Goal: Information Seeking & Learning: Learn about a topic

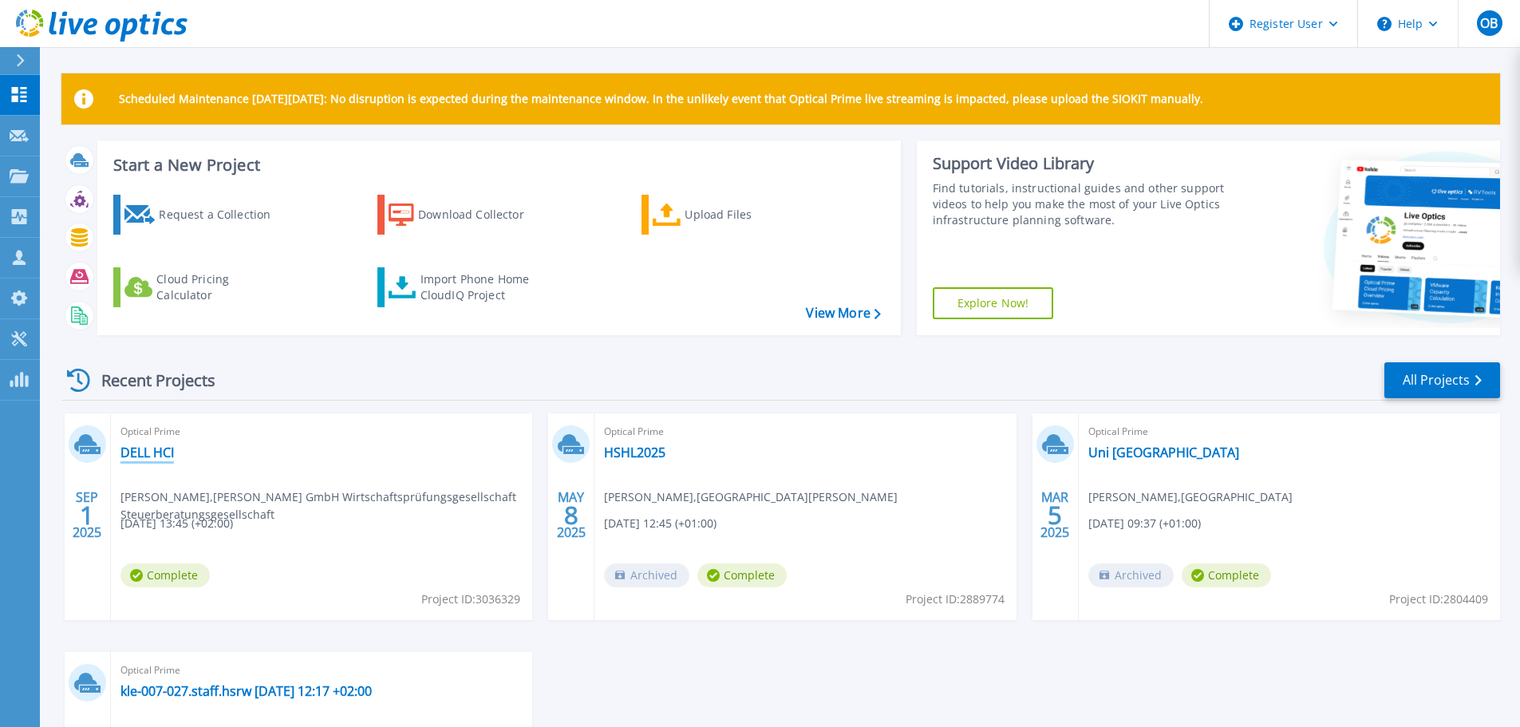
click at [173, 456] on link "DELL HCI" at bounding box center [146, 452] width 53 height 16
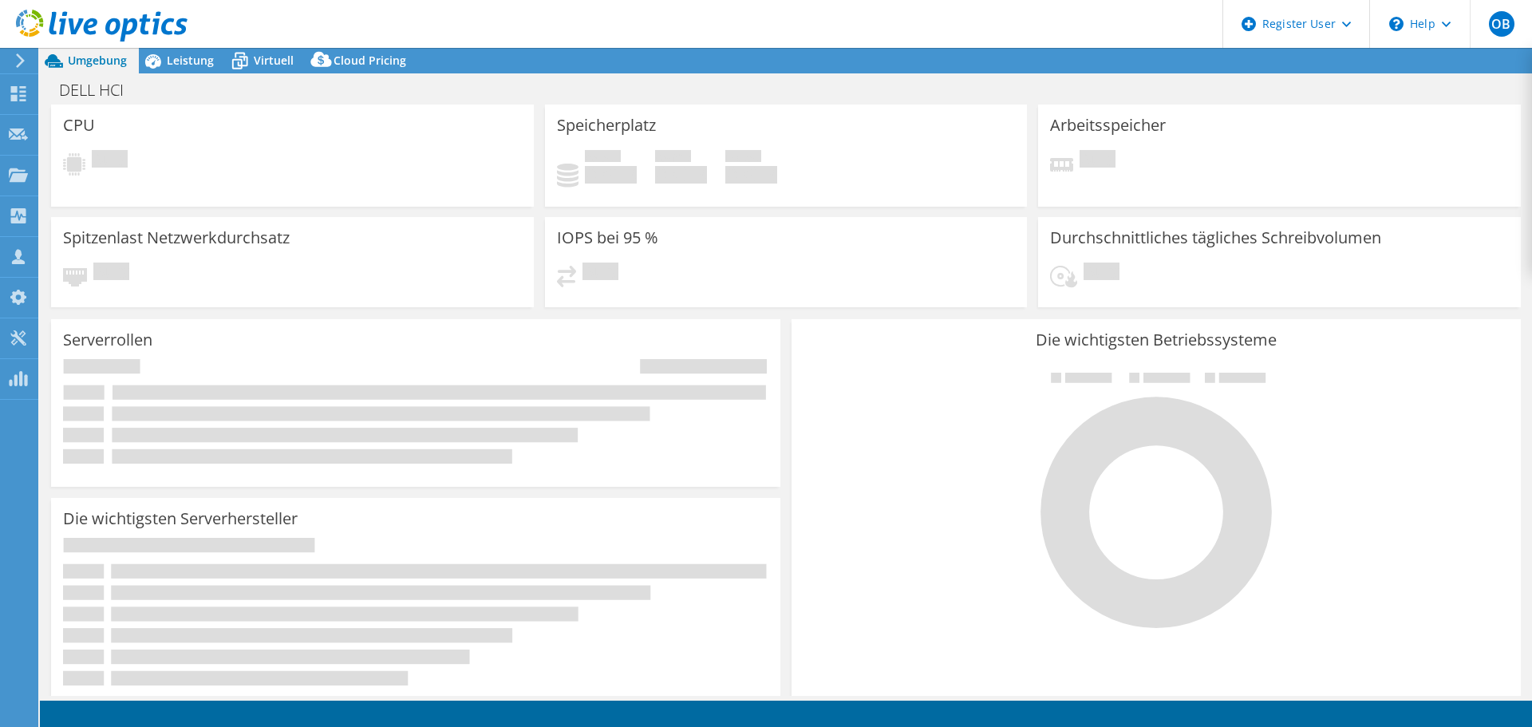
select select "USD"
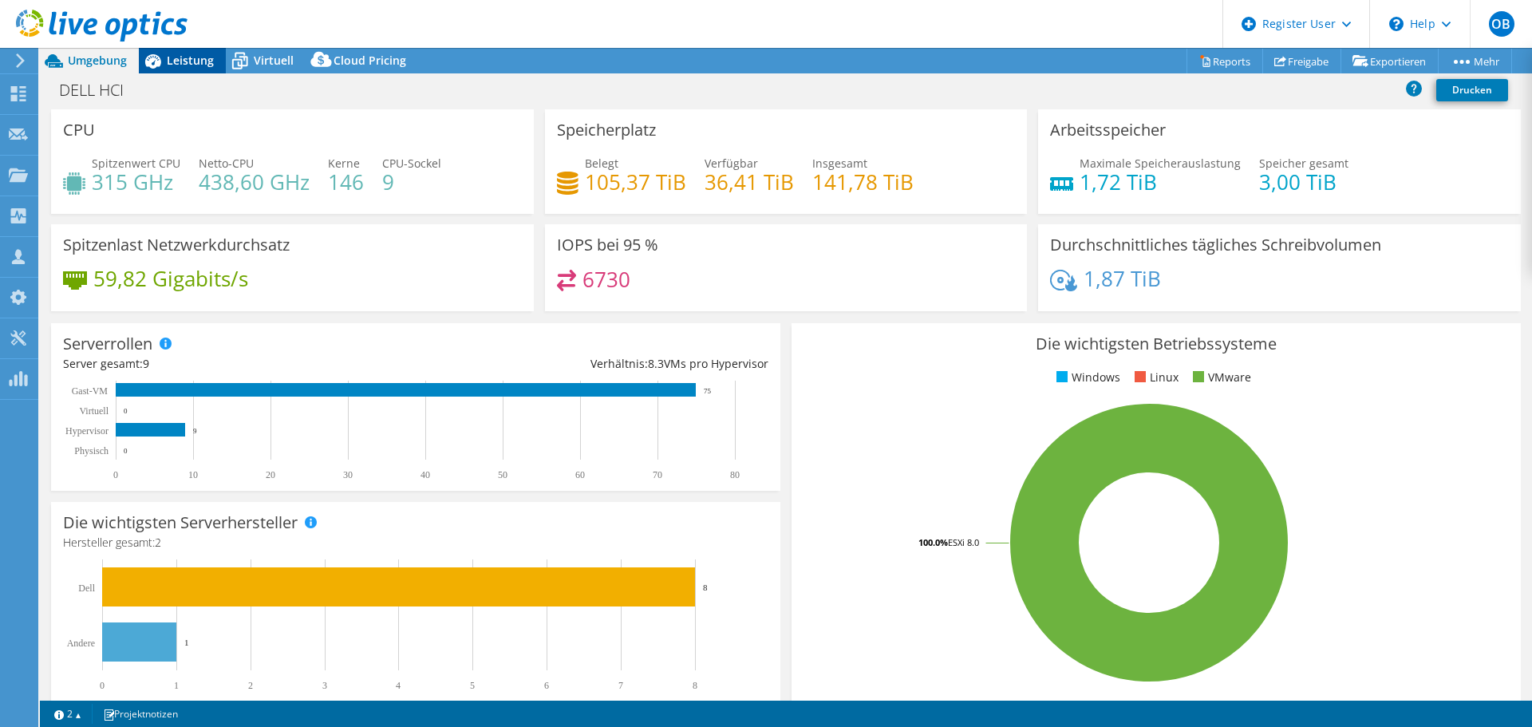
click at [178, 65] on span "Leistung" at bounding box center [190, 60] width 47 height 15
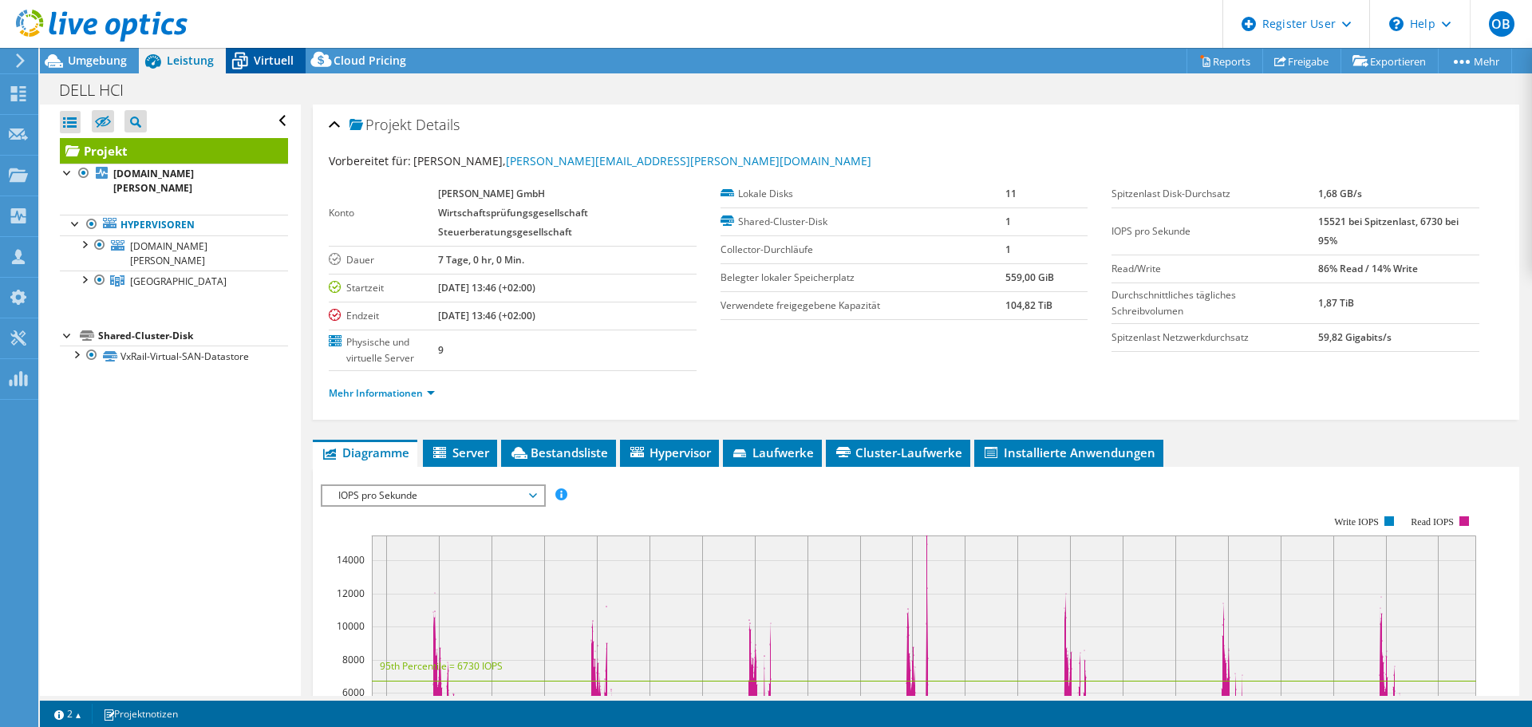
click at [263, 58] on span "Virtuell" at bounding box center [274, 60] width 40 height 15
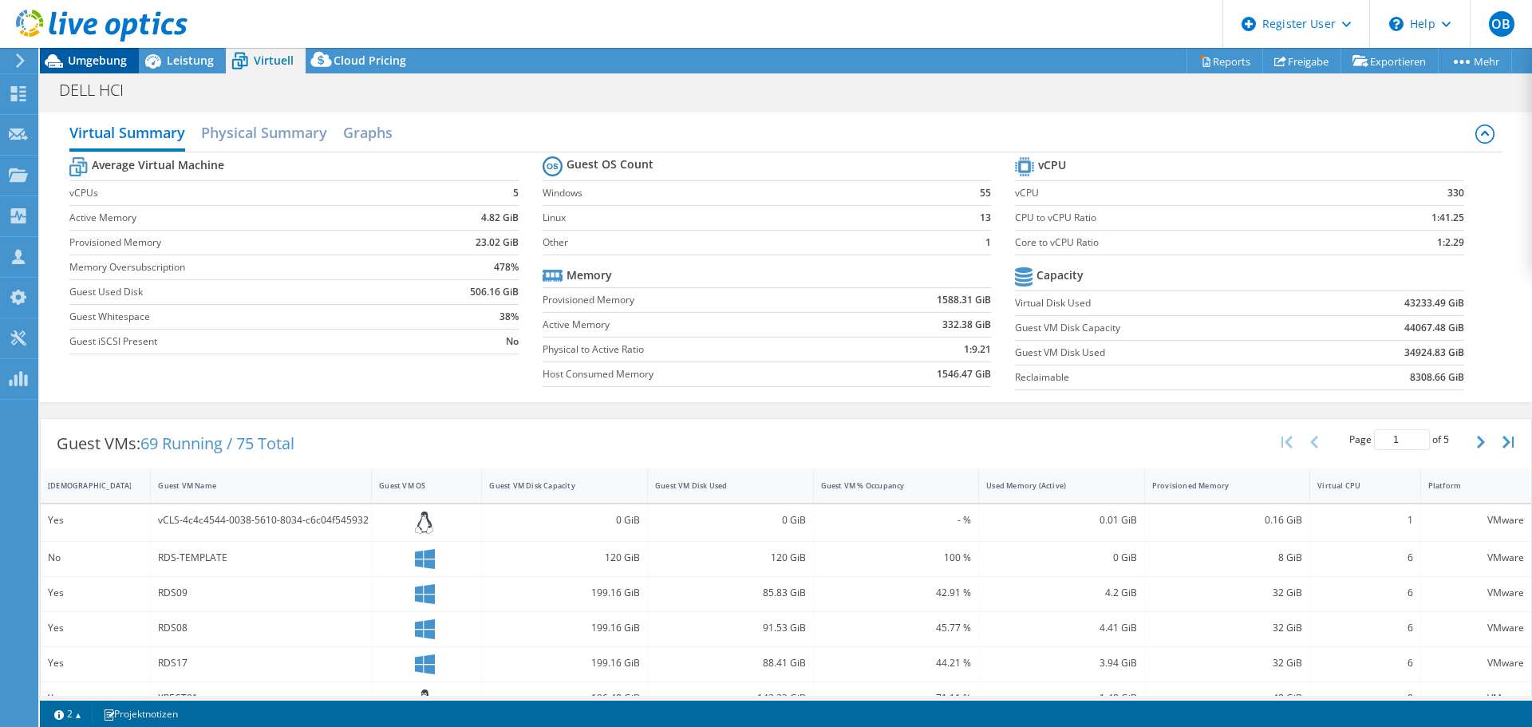
click at [61, 59] on icon at bounding box center [54, 61] width 28 height 28
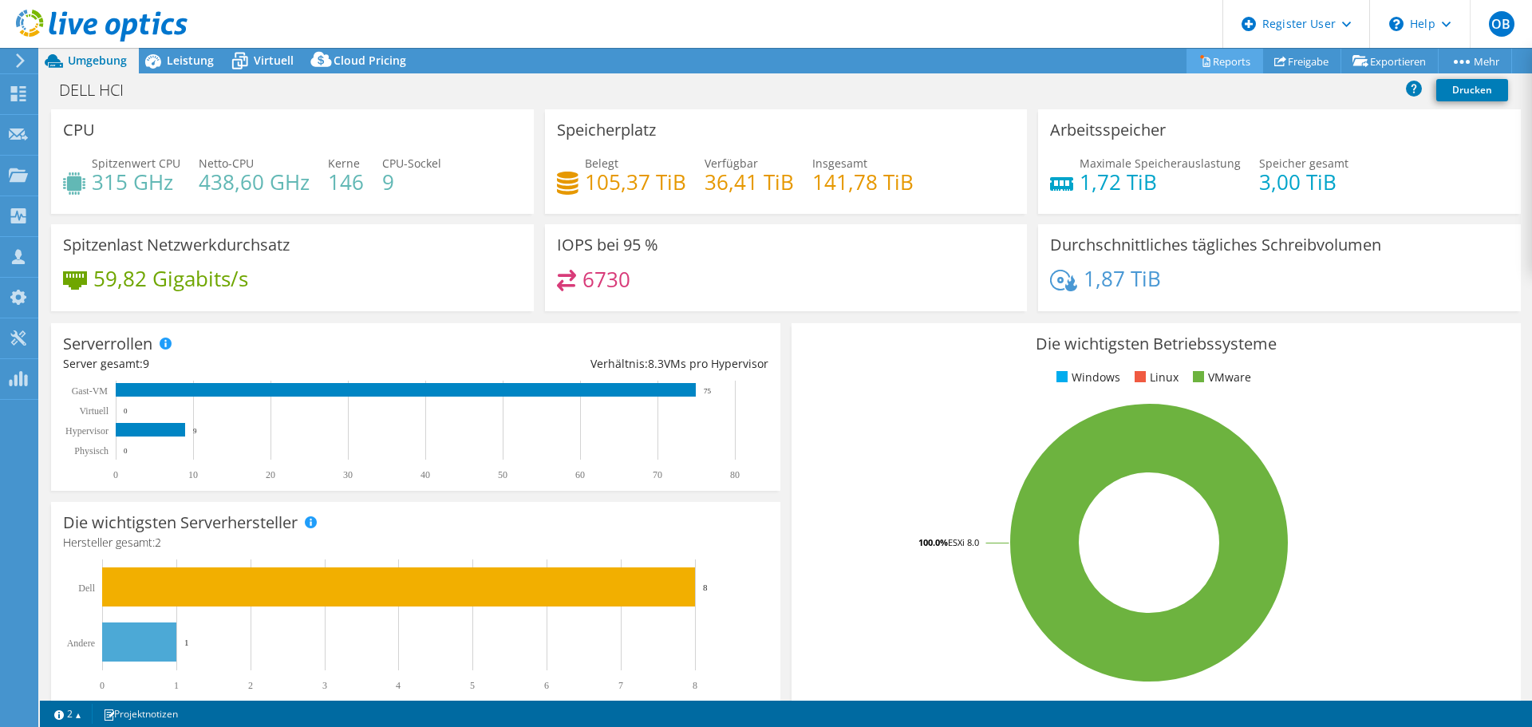
click at [1238, 60] on link "Reports" at bounding box center [1225, 61] width 77 height 25
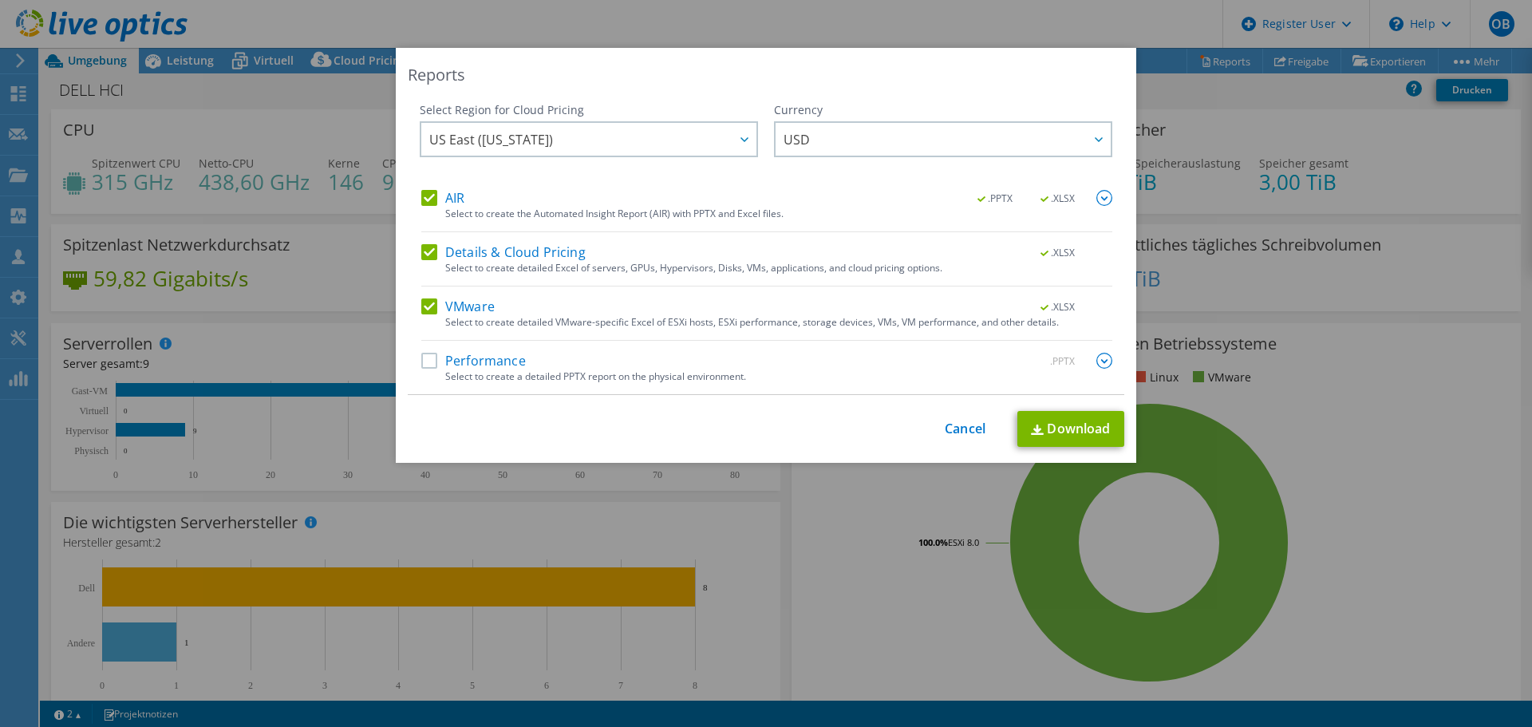
click at [431, 252] on label "Details & Cloud Pricing" at bounding box center [503, 252] width 164 height 16
click at [0, 0] on input "Details & Cloud Pricing" at bounding box center [0, 0] width 0 height 0
click at [421, 199] on label "AIR" at bounding box center [442, 198] width 43 height 16
click at [0, 0] on input "AIR" at bounding box center [0, 0] width 0 height 0
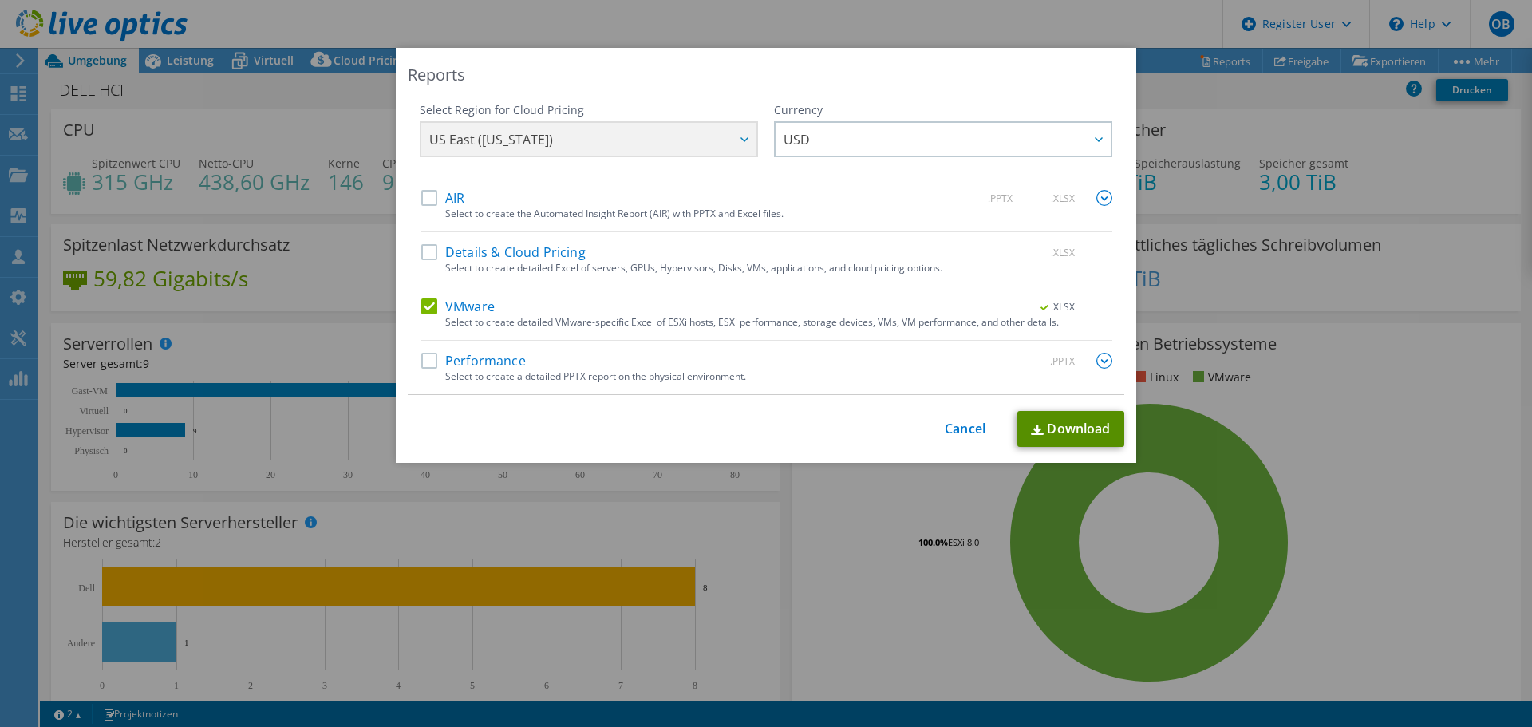
click at [1076, 425] on link "Download" at bounding box center [1070, 429] width 107 height 36
click at [952, 425] on link "Cancel" at bounding box center [965, 428] width 41 height 15
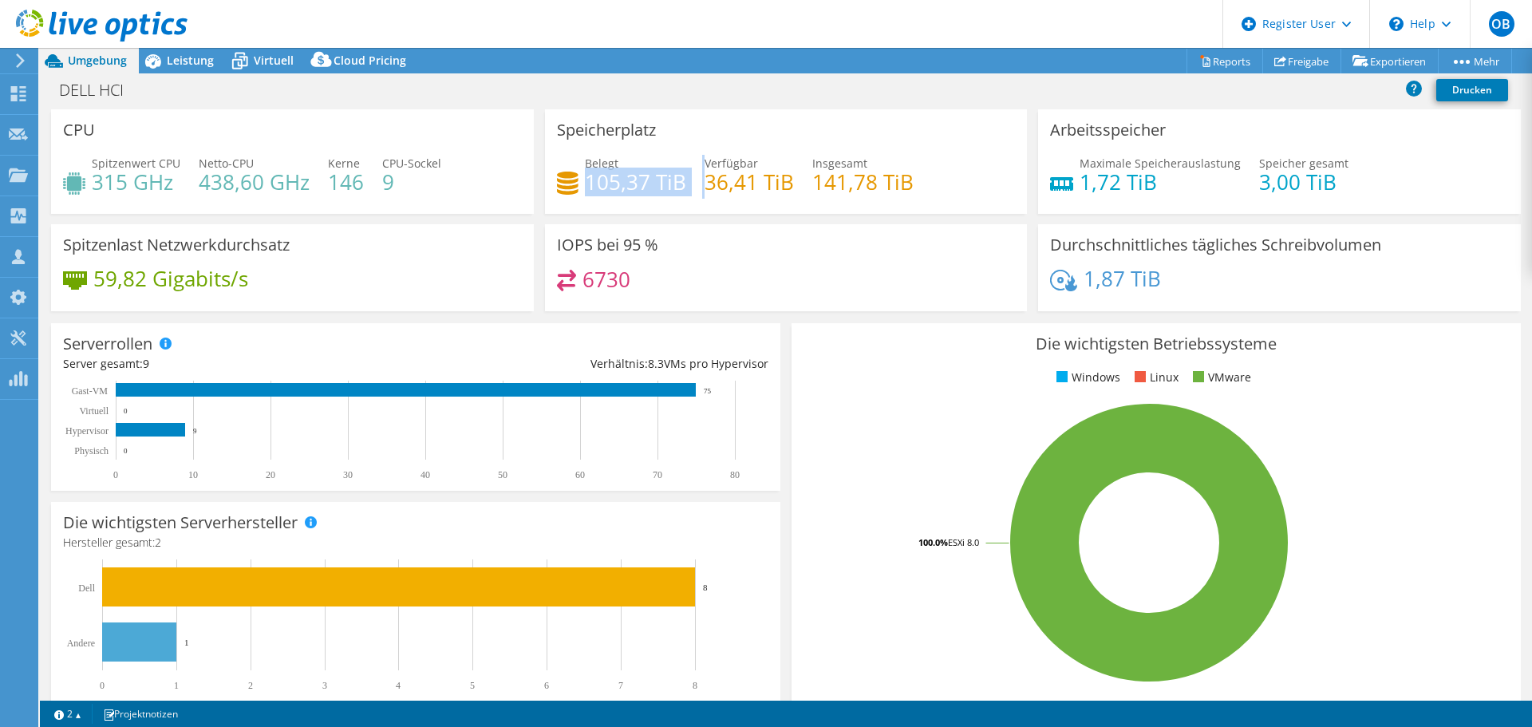
drag, startPoint x: 698, startPoint y: 181, endPoint x: 584, endPoint y: 173, distance: 114.4
click at [584, 173] on div "Belegt 105,37 TiB Verfügbar 36,41 TiB Insgesamt 141,78 TiB" at bounding box center [786, 181] width 459 height 52
click at [895, 87] on div "DELL HCI Drucken" at bounding box center [786, 90] width 1492 height 30
click at [255, 59] on span "Virtuell" at bounding box center [274, 60] width 40 height 15
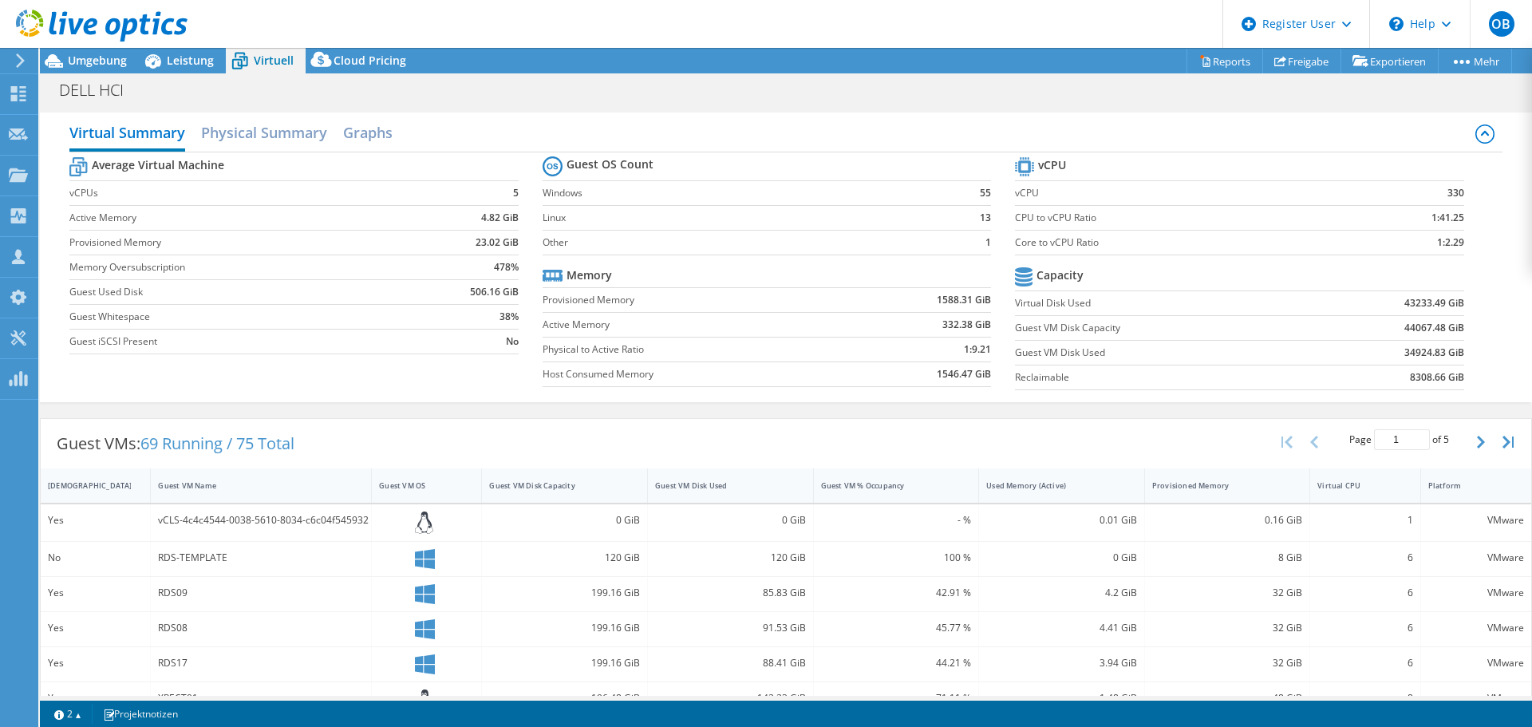
scroll to position [357, 0]
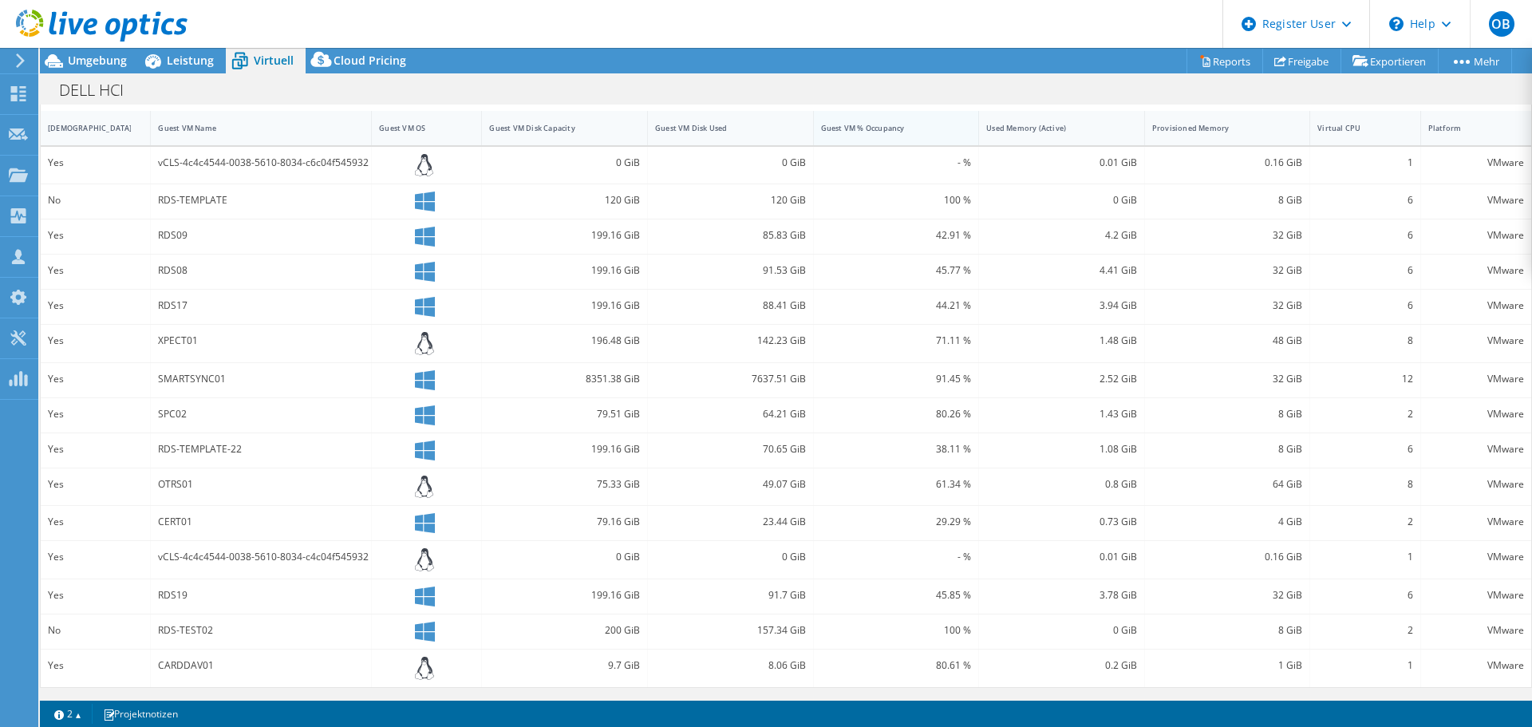
click at [879, 128] on div "Guest VM % Occupancy" at bounding box center [887, 128] width 132 height 10
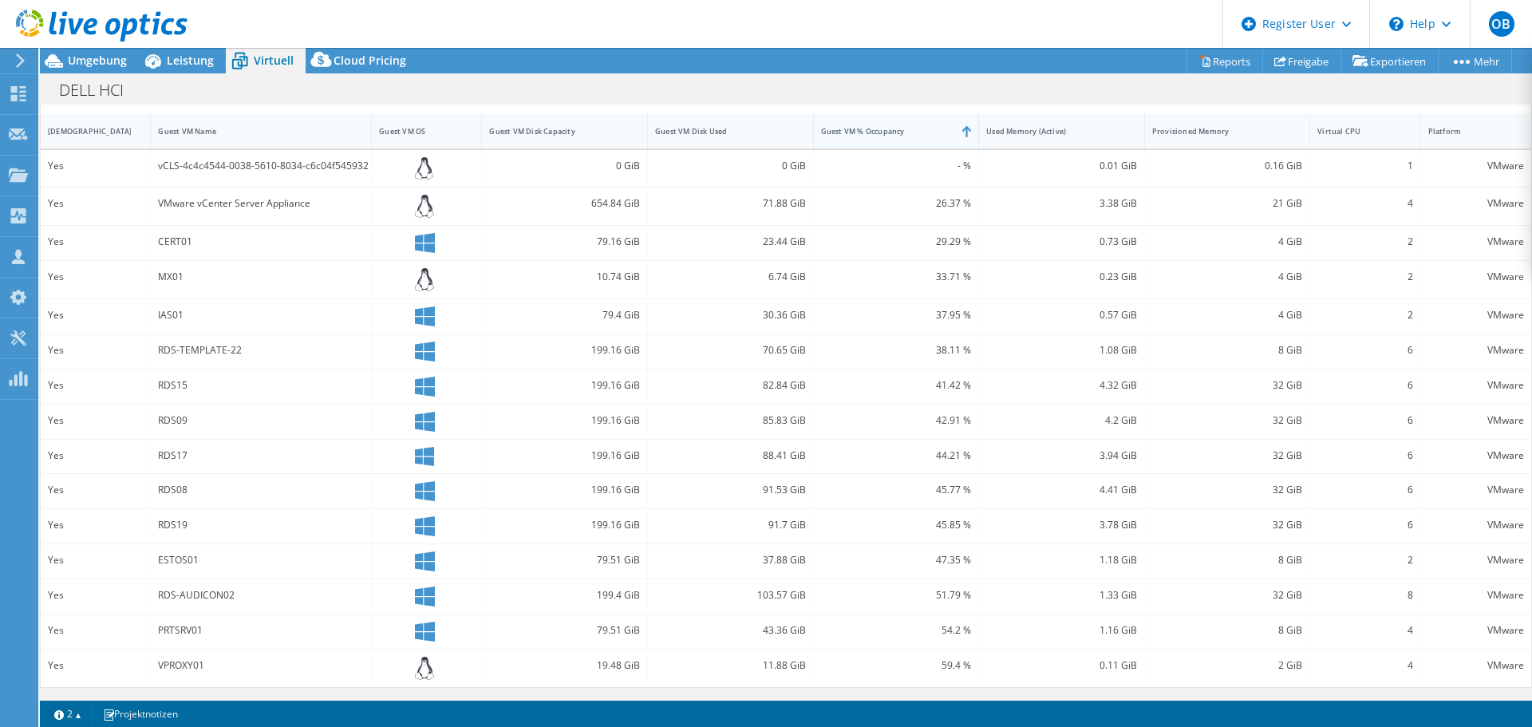
scroll to position [354, 0]
click at [878, 132] on div "Guest VM % Occupancy" at bounding box center [887, 131] width 132 height 10
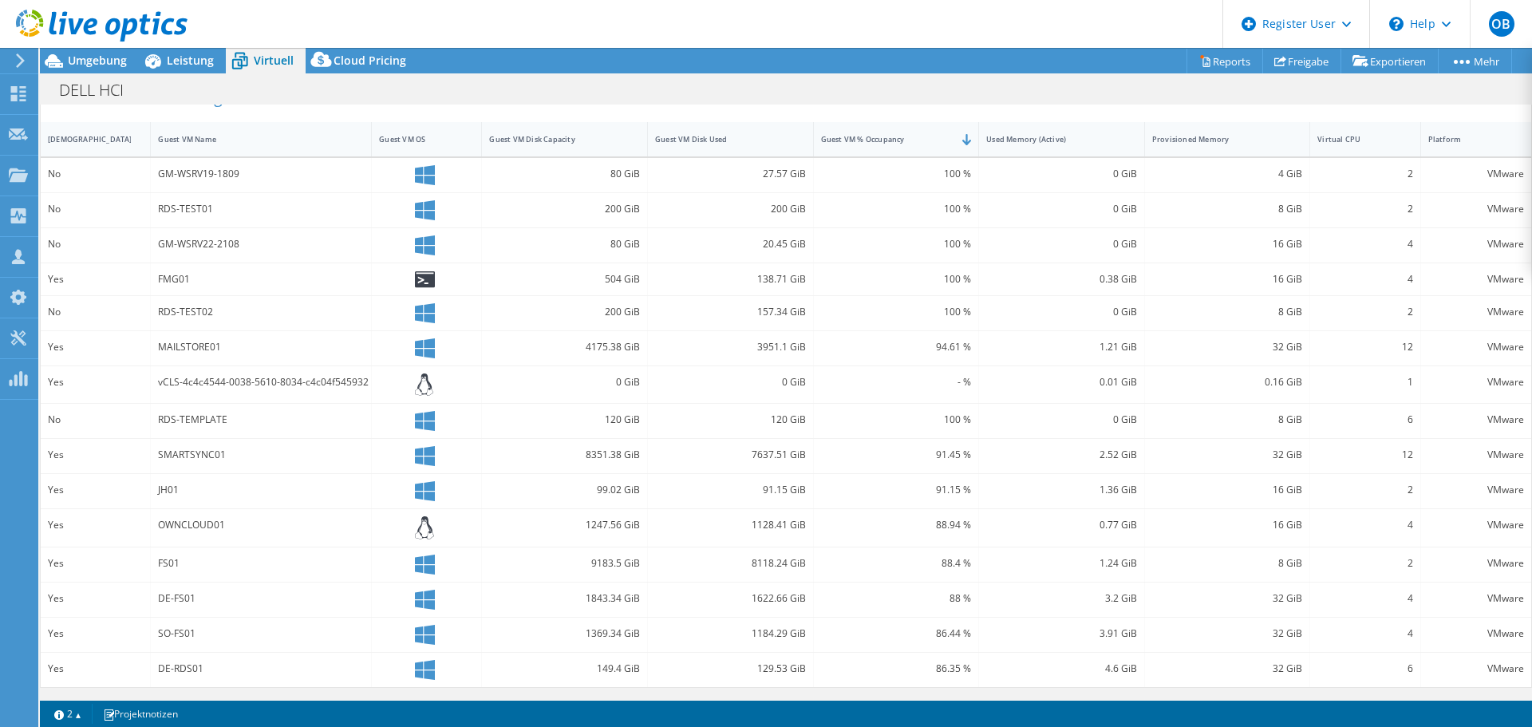
click at [864, 318] on div "100 %" at bounding box center [896, 312] width 151 height 18
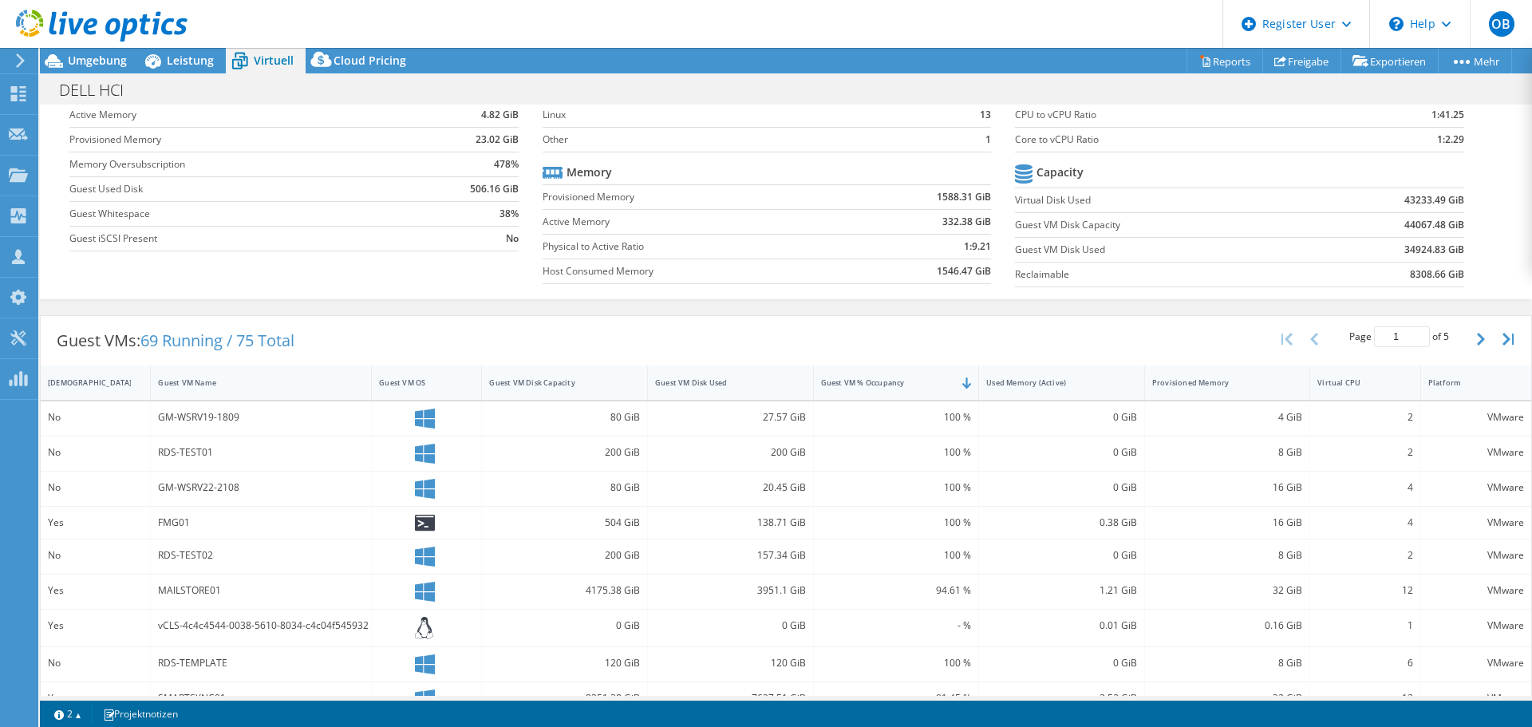
scroll to position [0, 0]
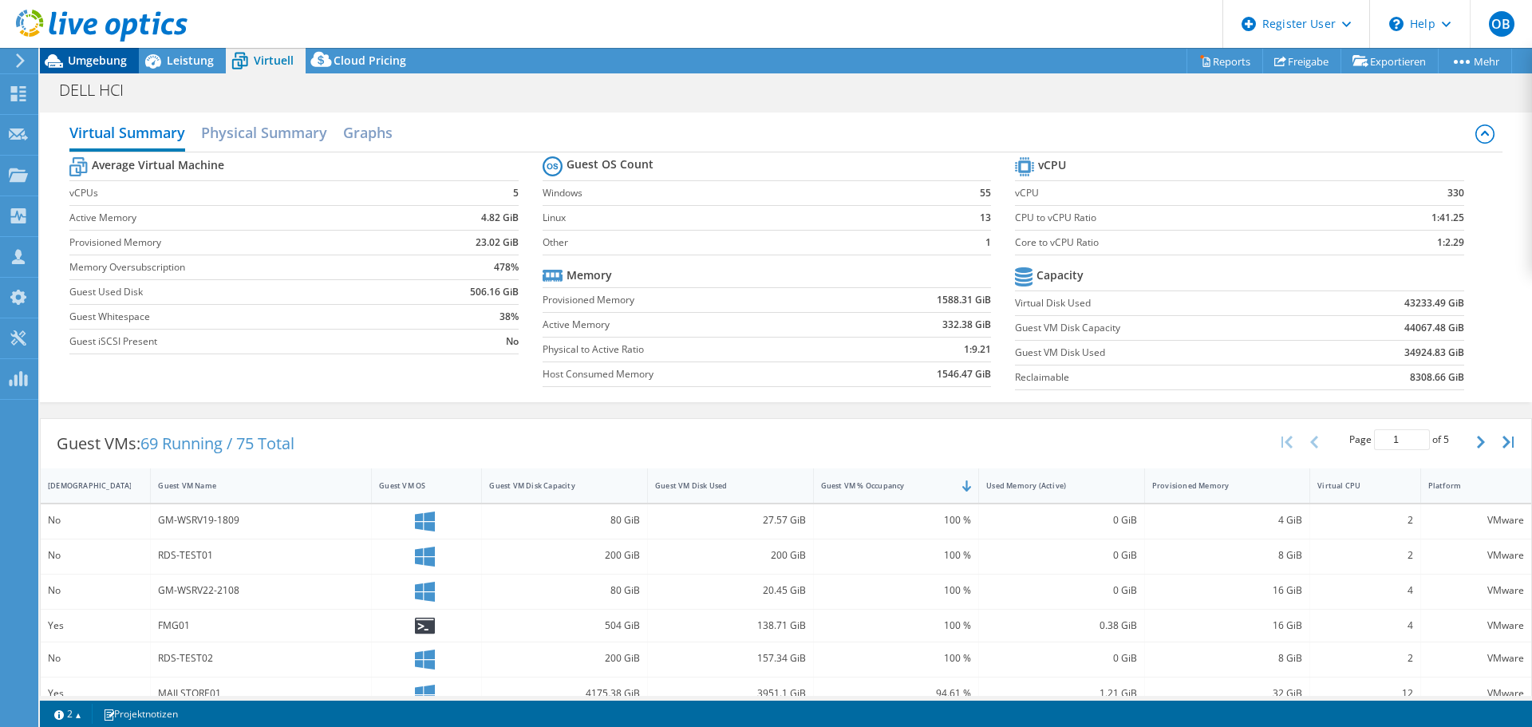
click at [100, 58] on span "Umgebung" at bounding box center [97, 60] width 59 height 15
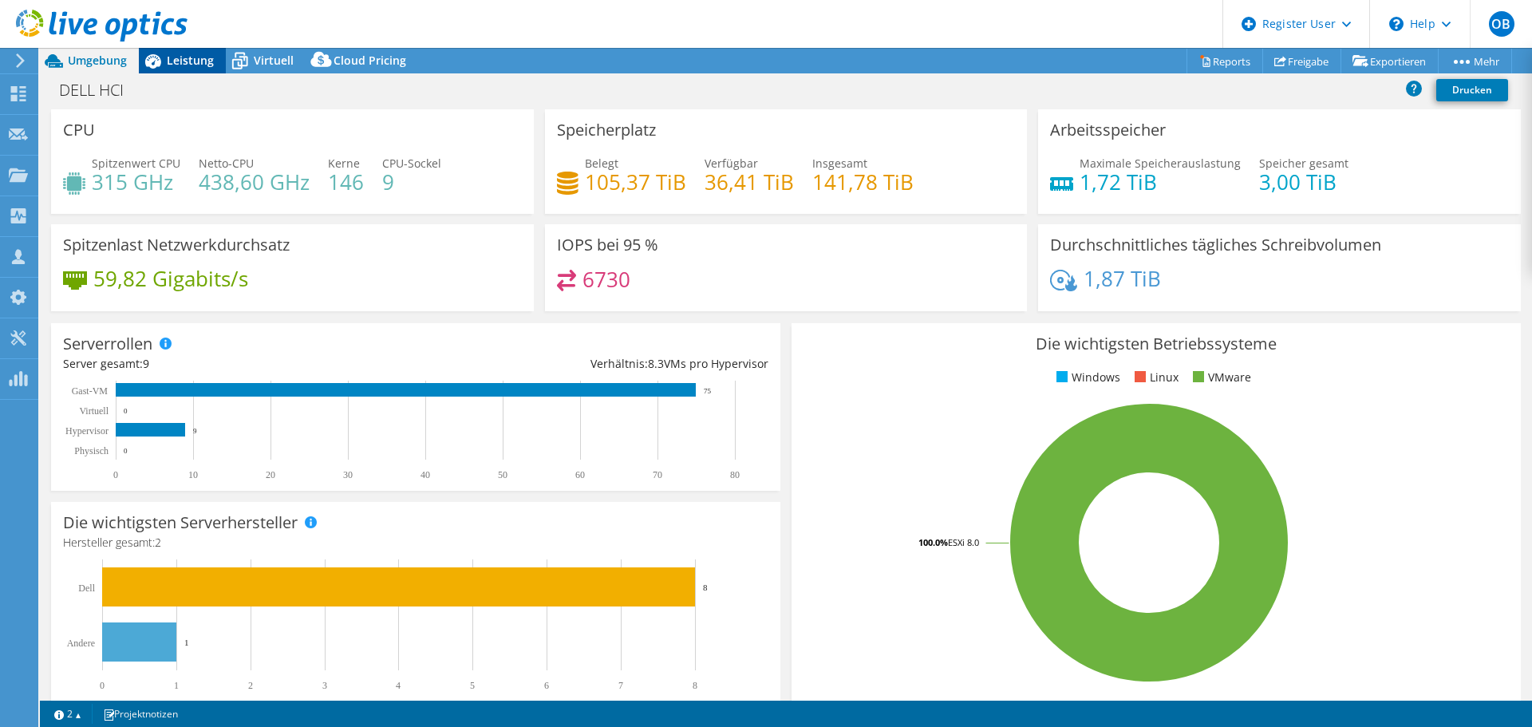
click at [184, 55] on span "Leistung" at bounding box center [190, 60] width 47 height 15
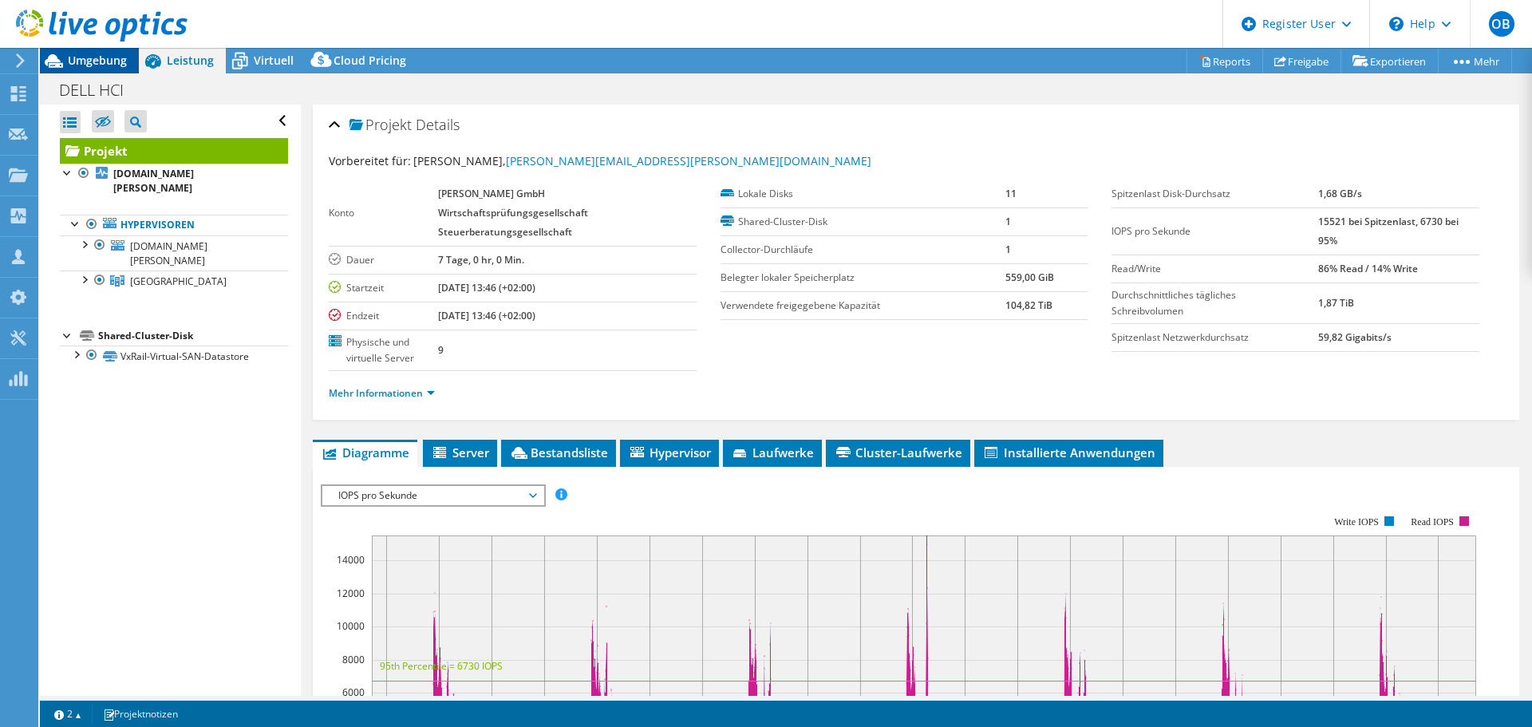
drag, startPoint x: 90, startPoint y: 58, endPoint x: 100, endPoint y: 58, distance: 9.6
click at [90, 58] on span "Umgebung" at bounding box center [97, 60] width 59 height 15
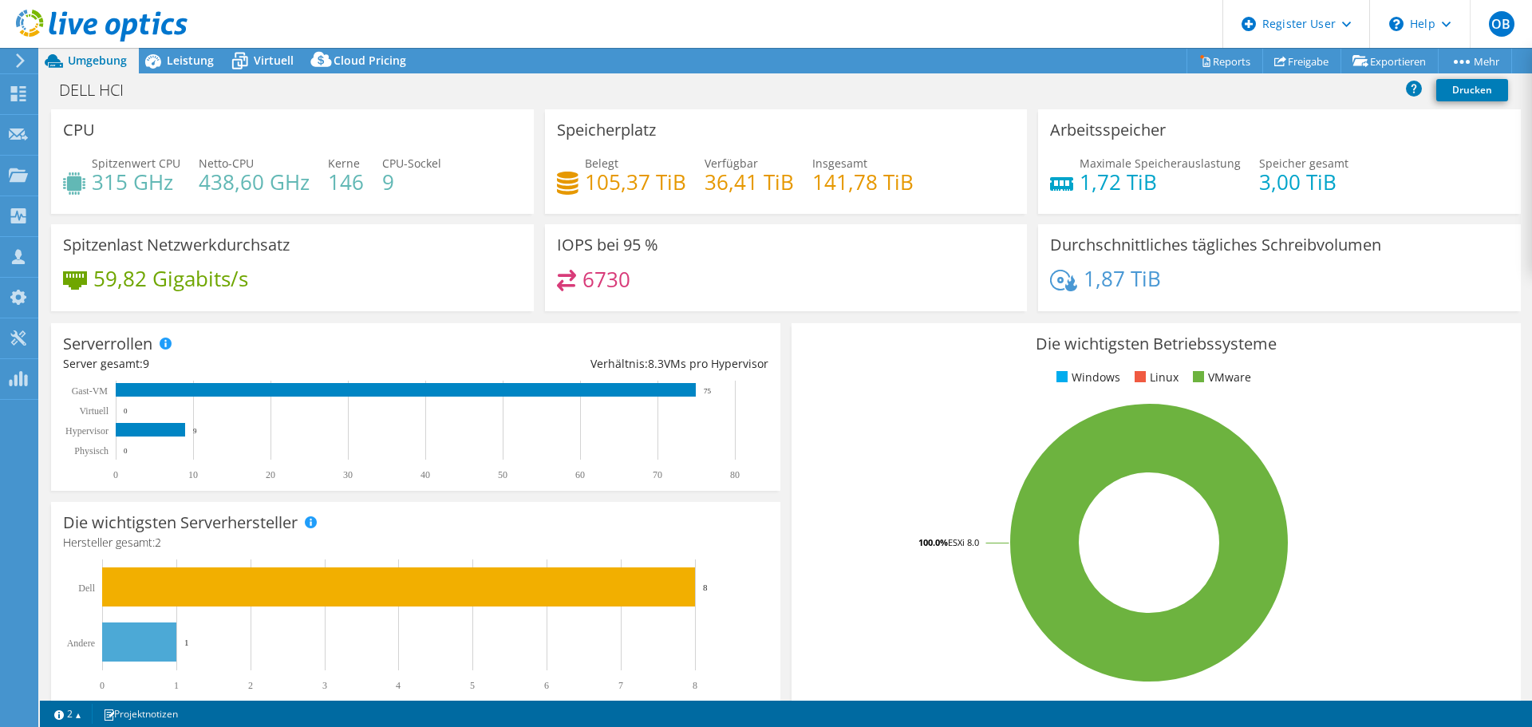
click at [148, 53] on div at bounding box center [94, 26] width 188 height 53
click at [173, 65] on span "Leistung" at bounding box center [190, 60] width 47 height 15
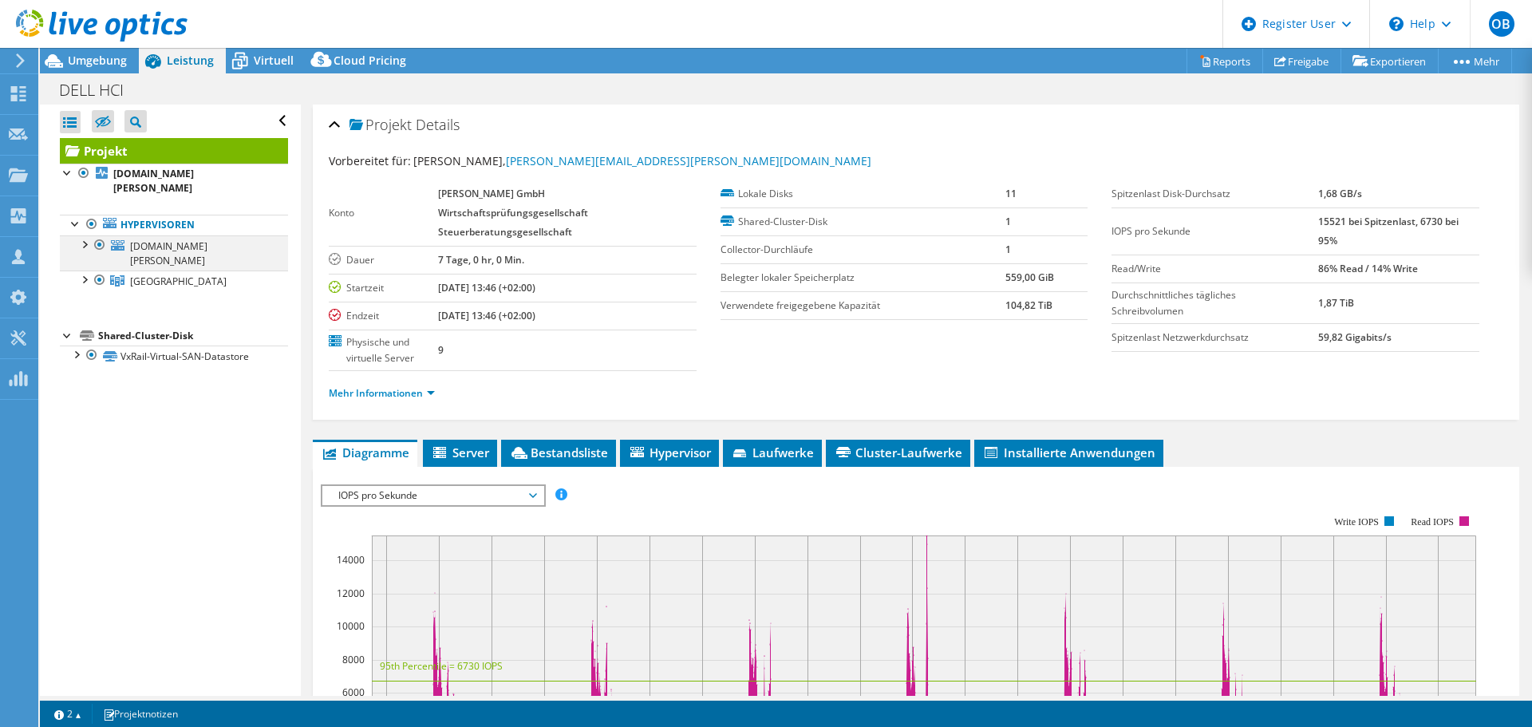
click at [83, 235] on div at bounding box center [84, 243] width 16 height 16
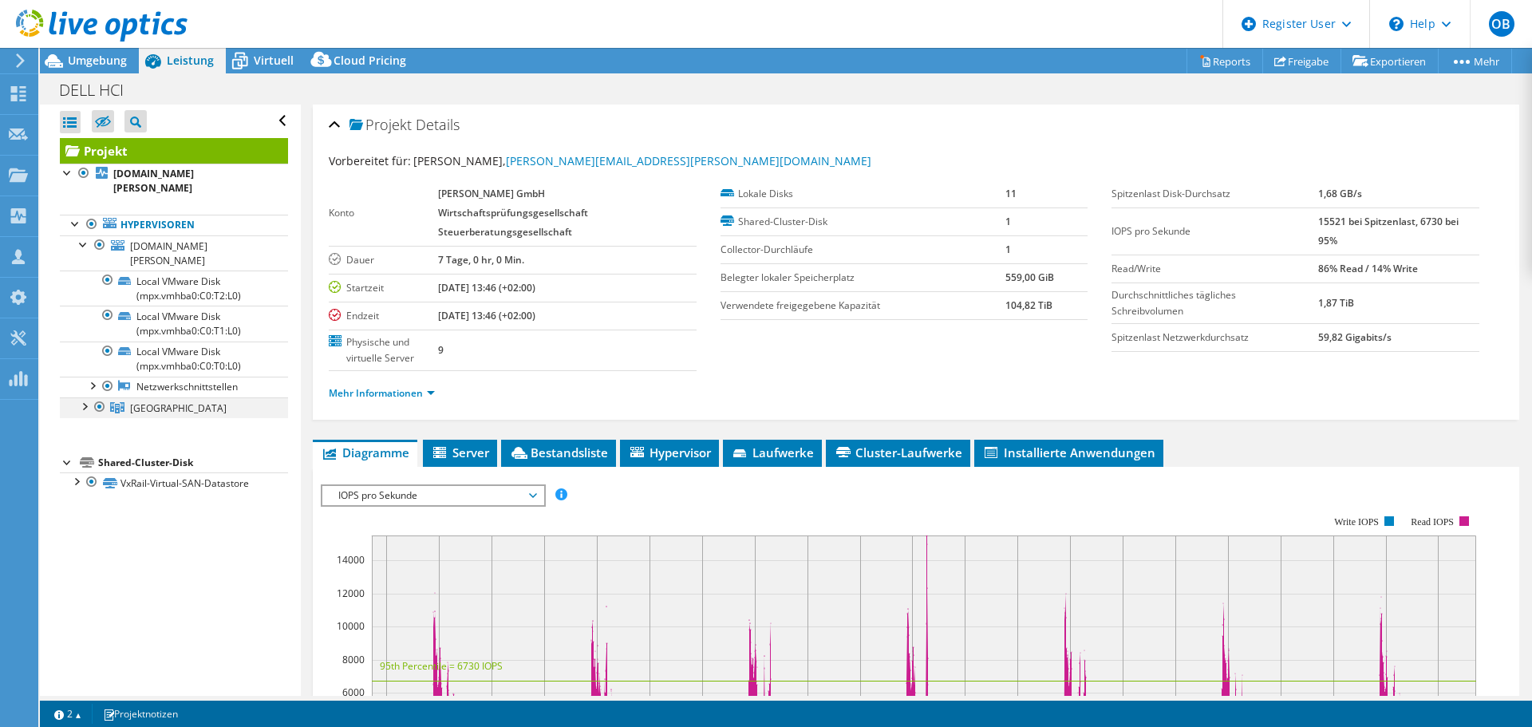
click at [84, 397] on div at bounding box center [84, 405] width 16 height 16
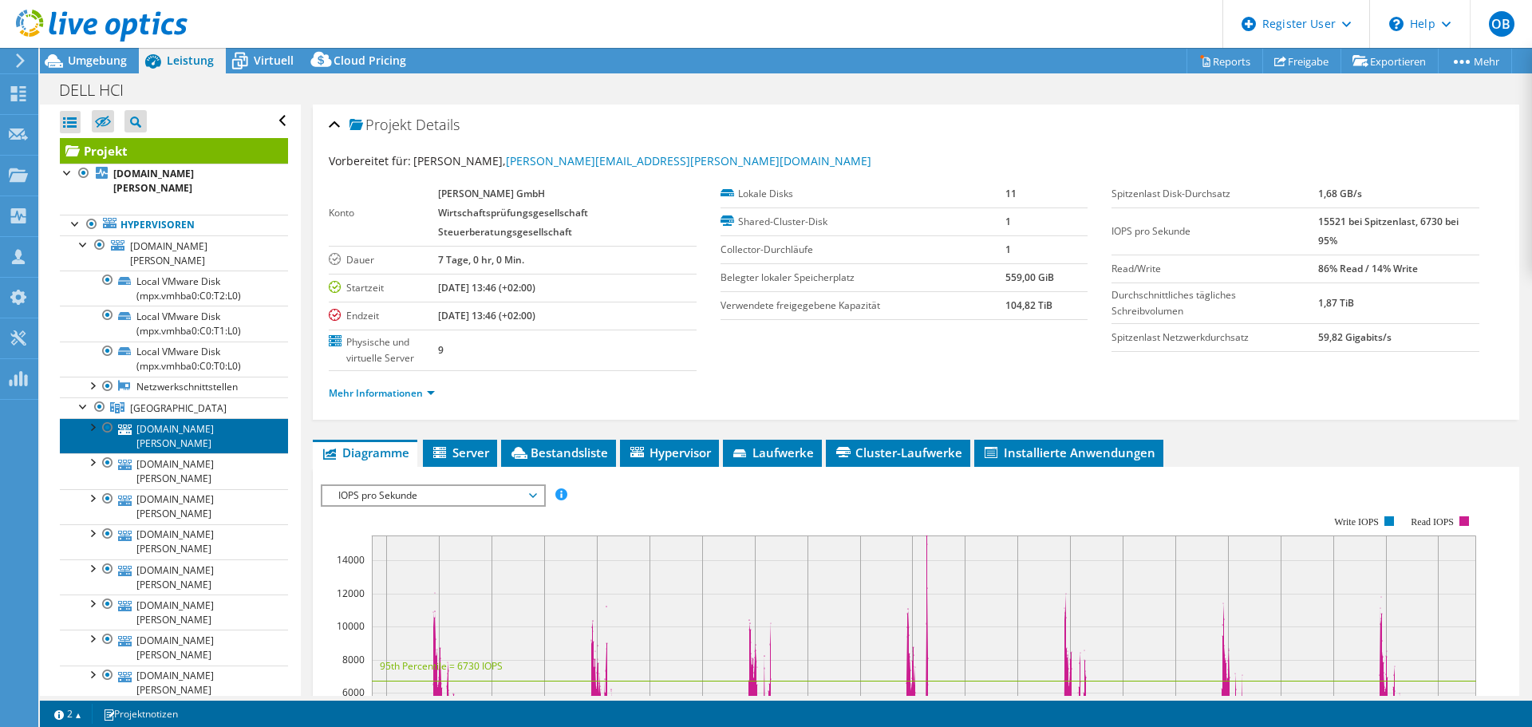
click at [166, 418] on link "[DOMAIN_NAME][PERSON_NAME]" at bounding box center [174, 435] width 228 height 35
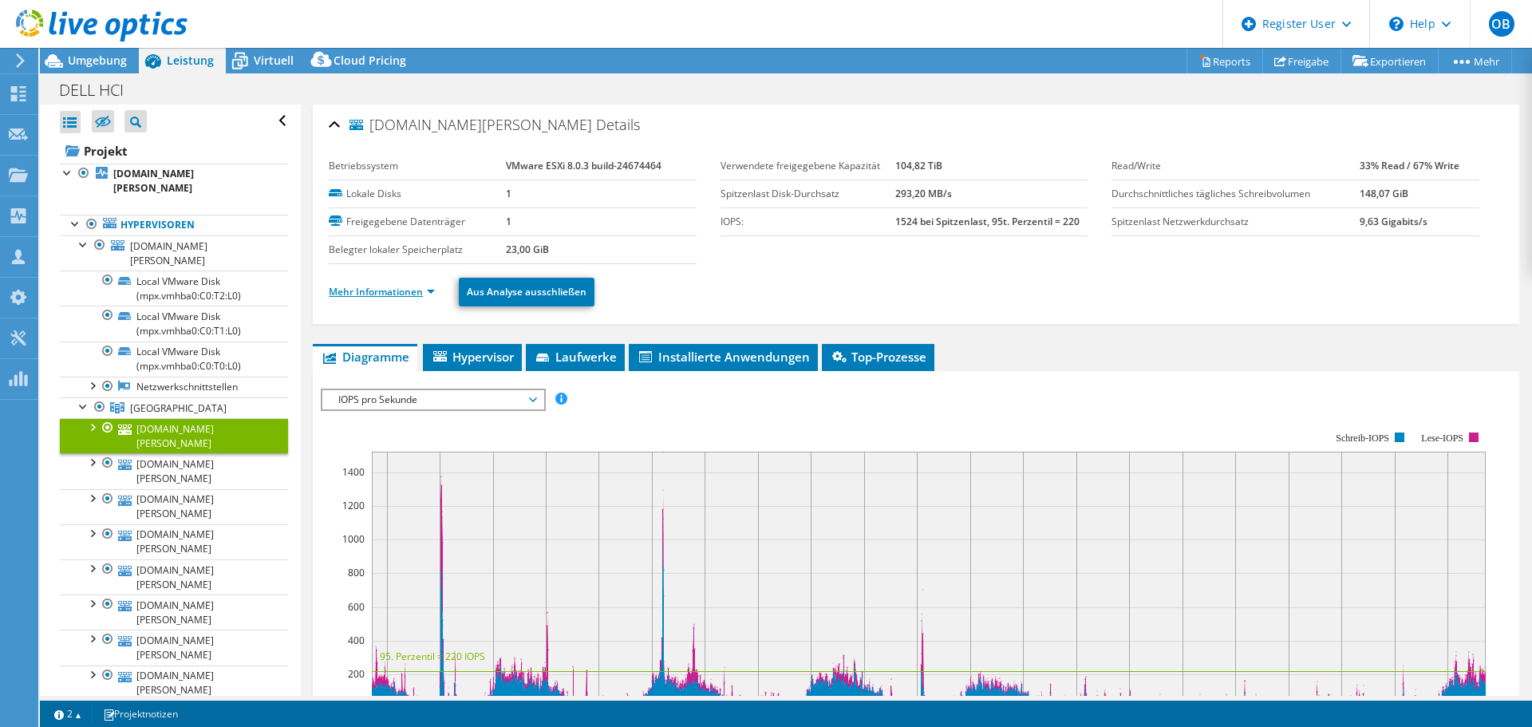
click at [368, 287] on link "Mehr Informationen" at bounding box center [382, 292] width 106 height 14
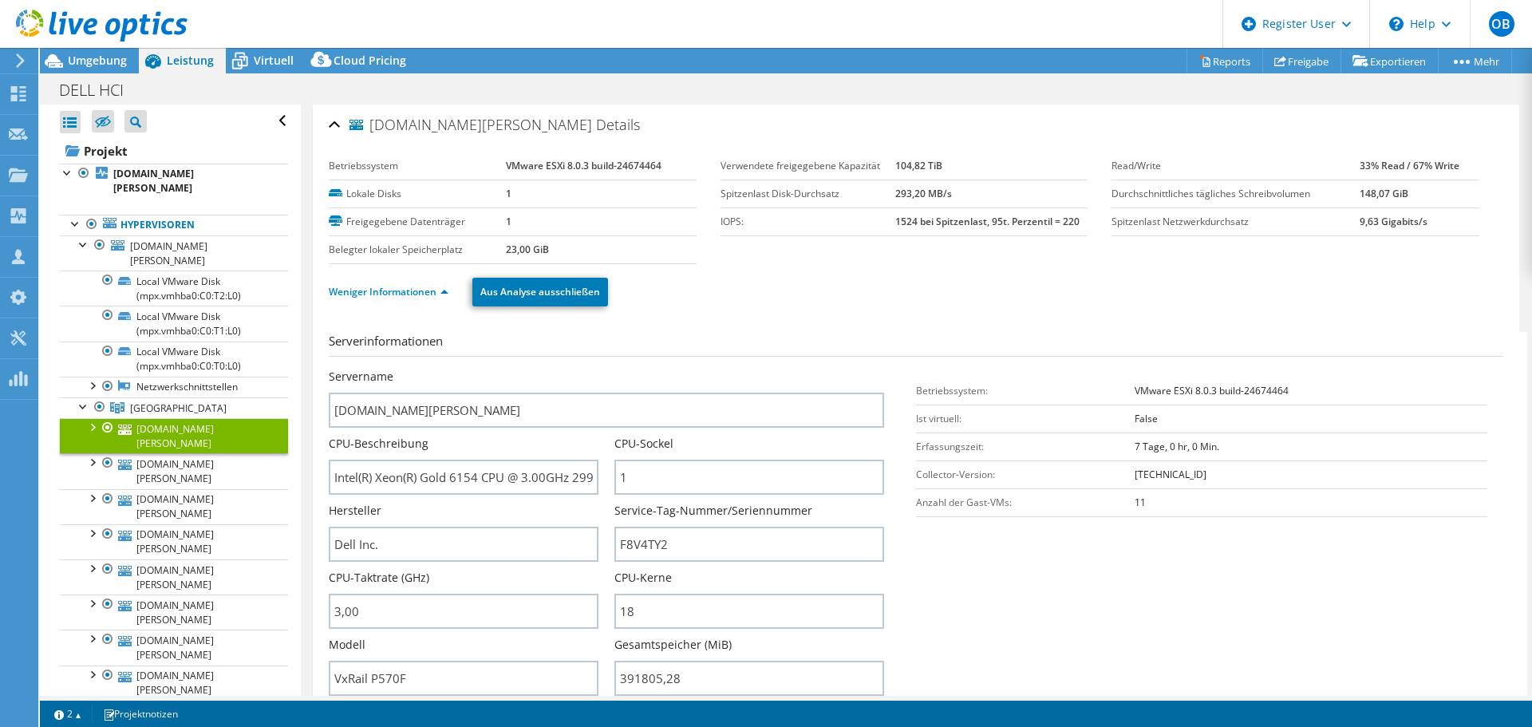
click at [180, 58] on span "Leistung" at bounding box center [190, 60] width 47 height 15
click at [81, 49] on div at bounding box center [94, 26] width 188 height 53
click at [90, 56] on span "Umgebung" at bounding box center [97, 60] width 59 height 15
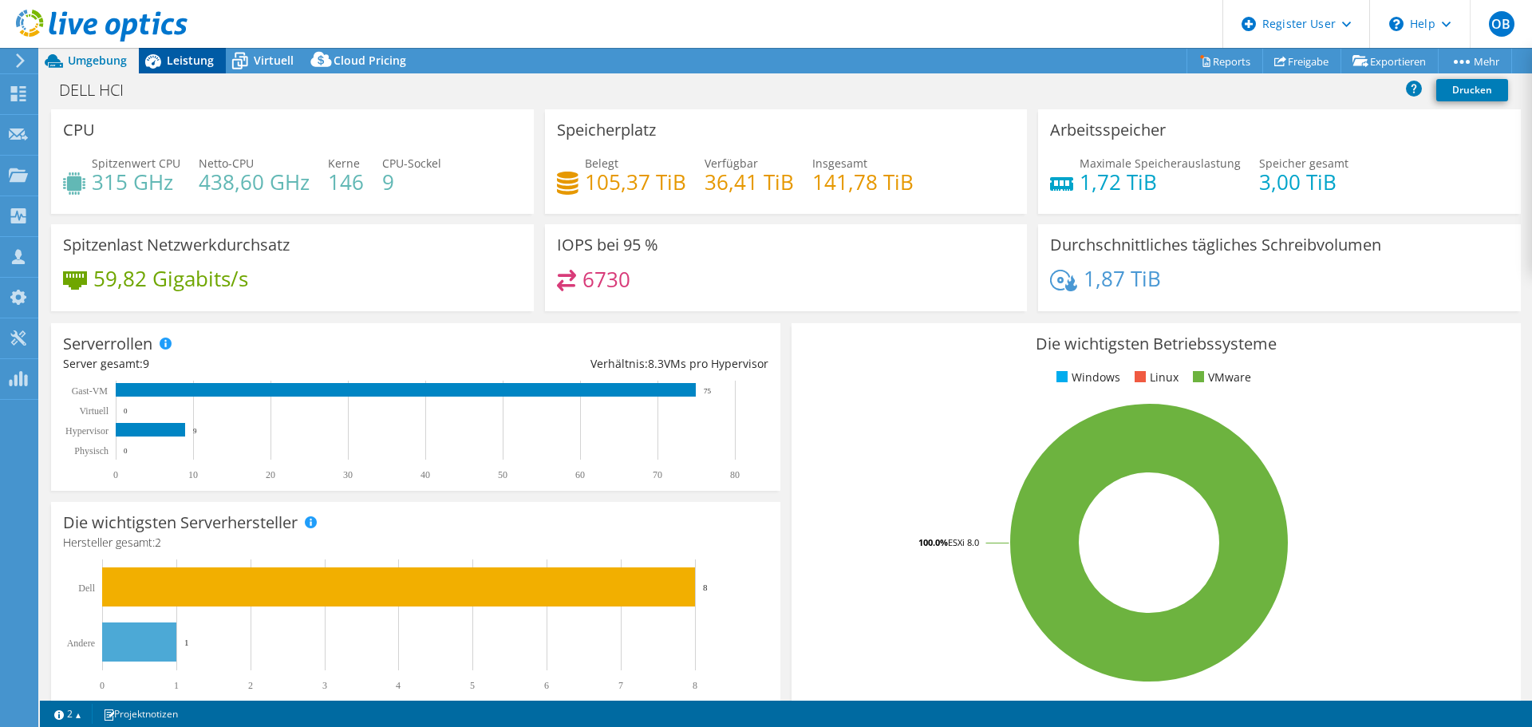
click at [184, 56] on span "Leistung" at bounding box center [190, 60] width 47 height 15
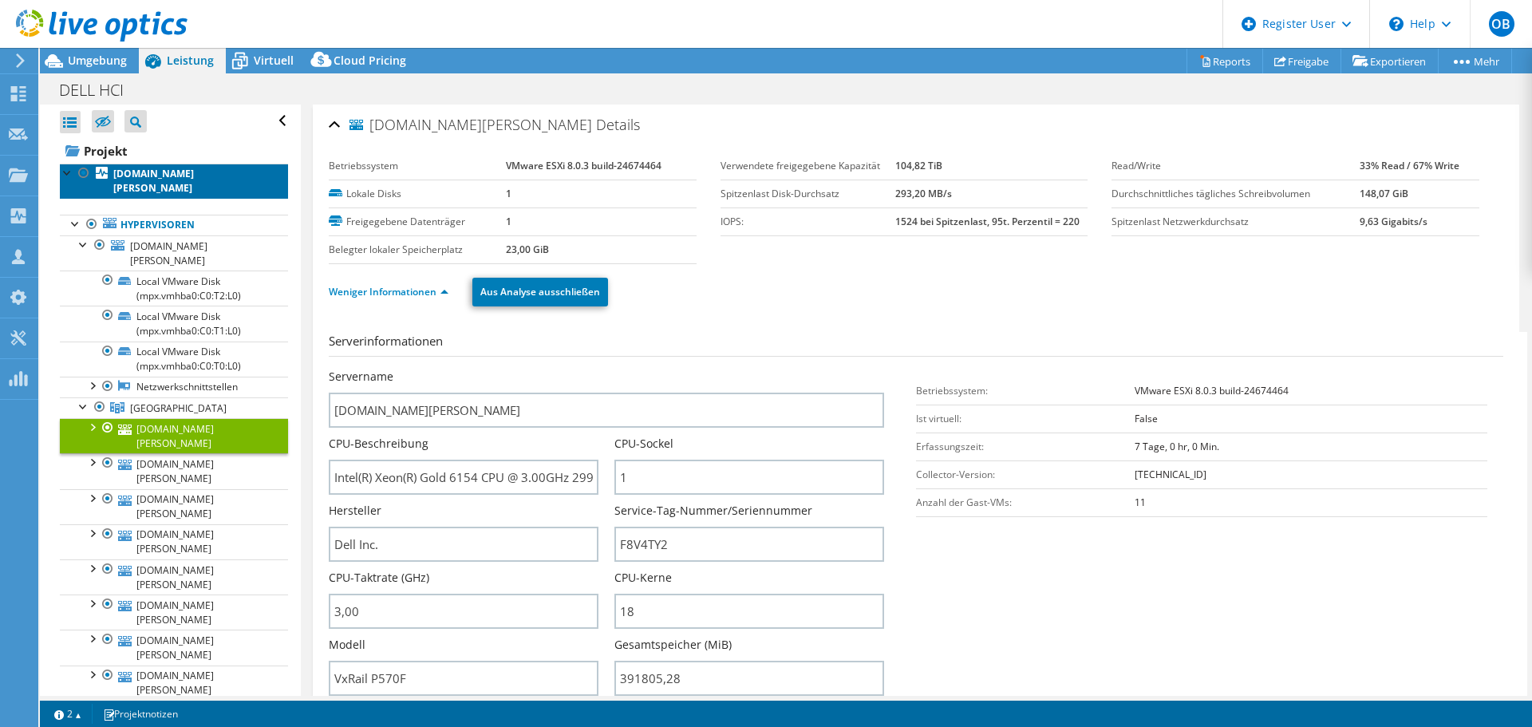
click at [142, 166] on link "[DOMAIN_NAME][PERSON_NAME]" at bounding box center [174, 181] width 228 height 35
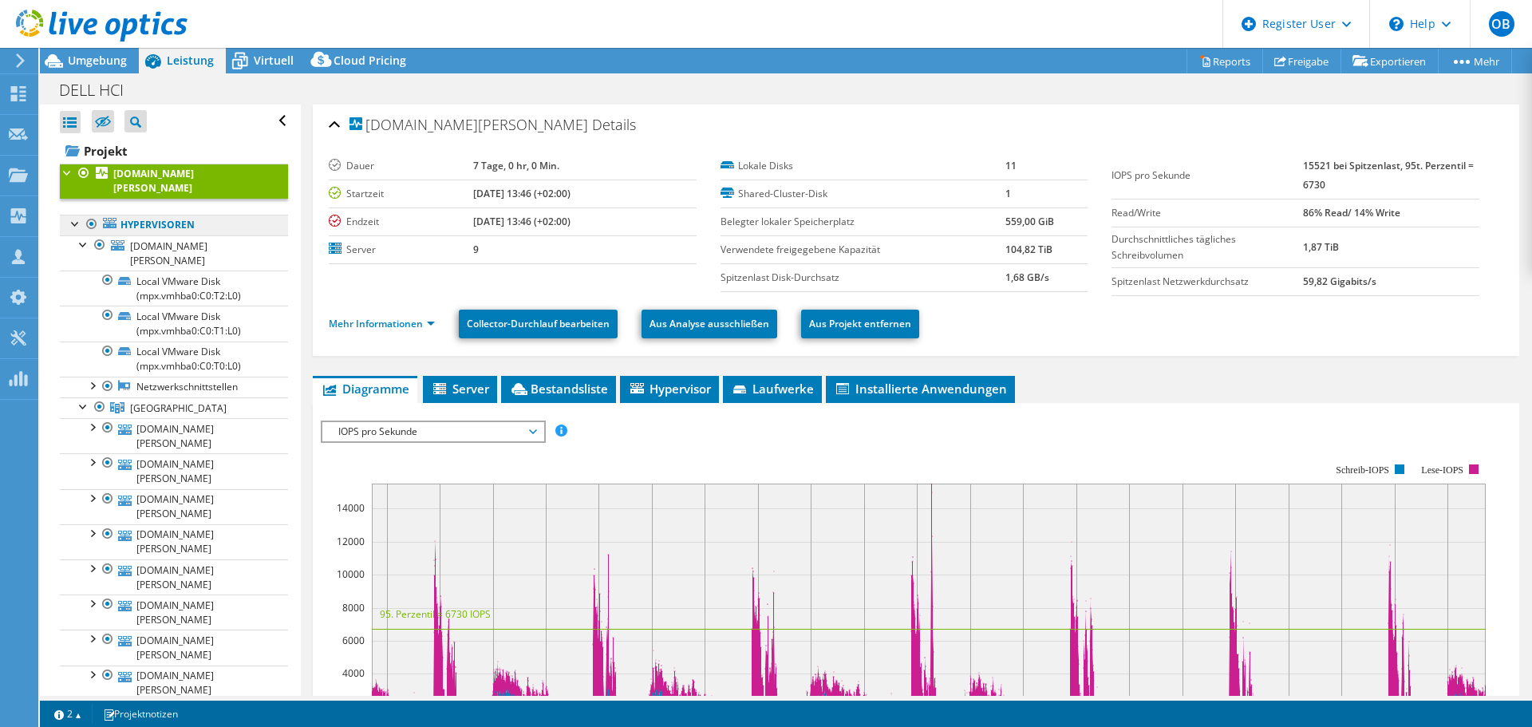
click at [136, 215] on link "Hypervisoren" at bounding box center [174, 225] width 228 height 21
click at [150, 215] on link "Hypervisoren" at bounding box center [174, 225] width 228 height 21
click at [231, 215] on link "Hypervisoren" at bounding box center [174, 225] width 228 height 21
click at [99, 57] on span "Umgebung" at bounding box center [97, 60] width 59 height 15
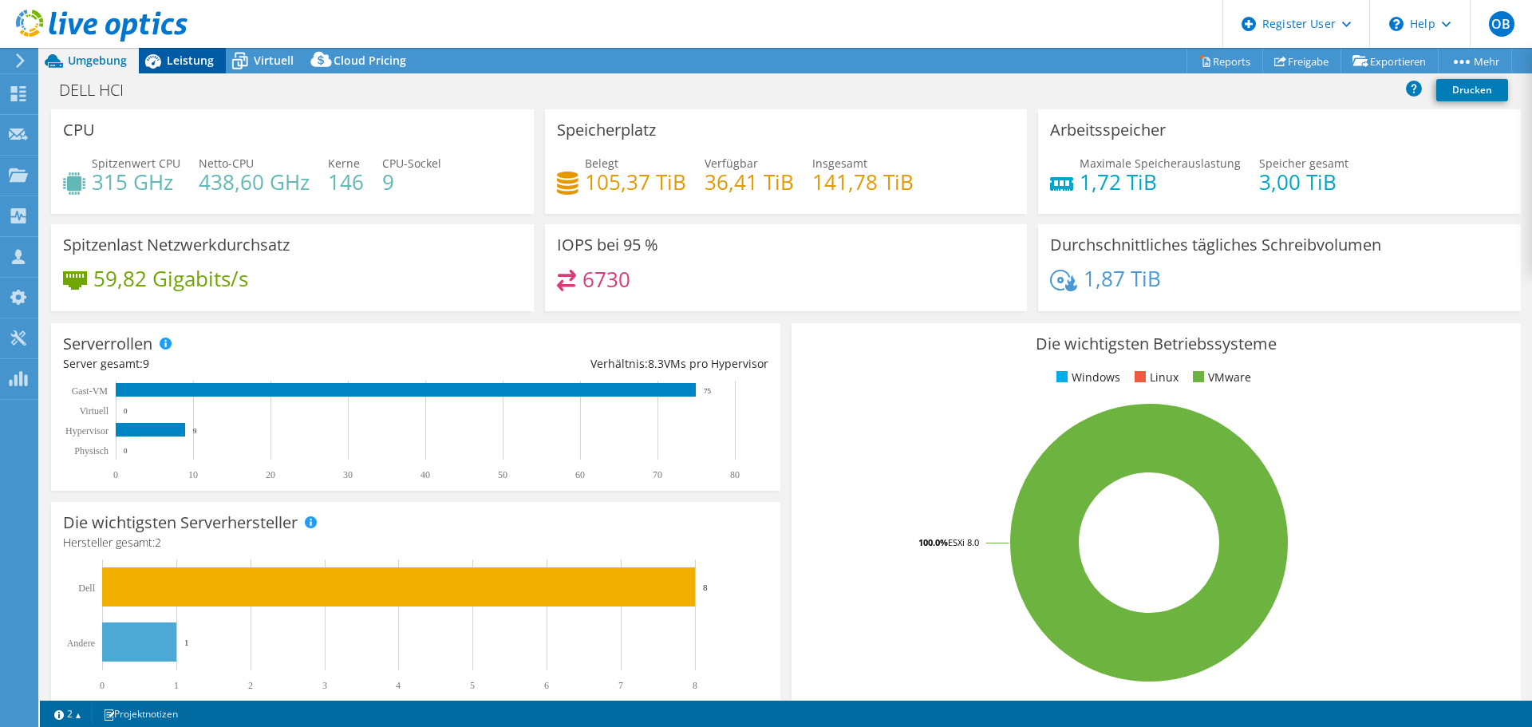
click at [173, 65] on span "Leistung" at bounding box center [190, 60] width 47 height 15
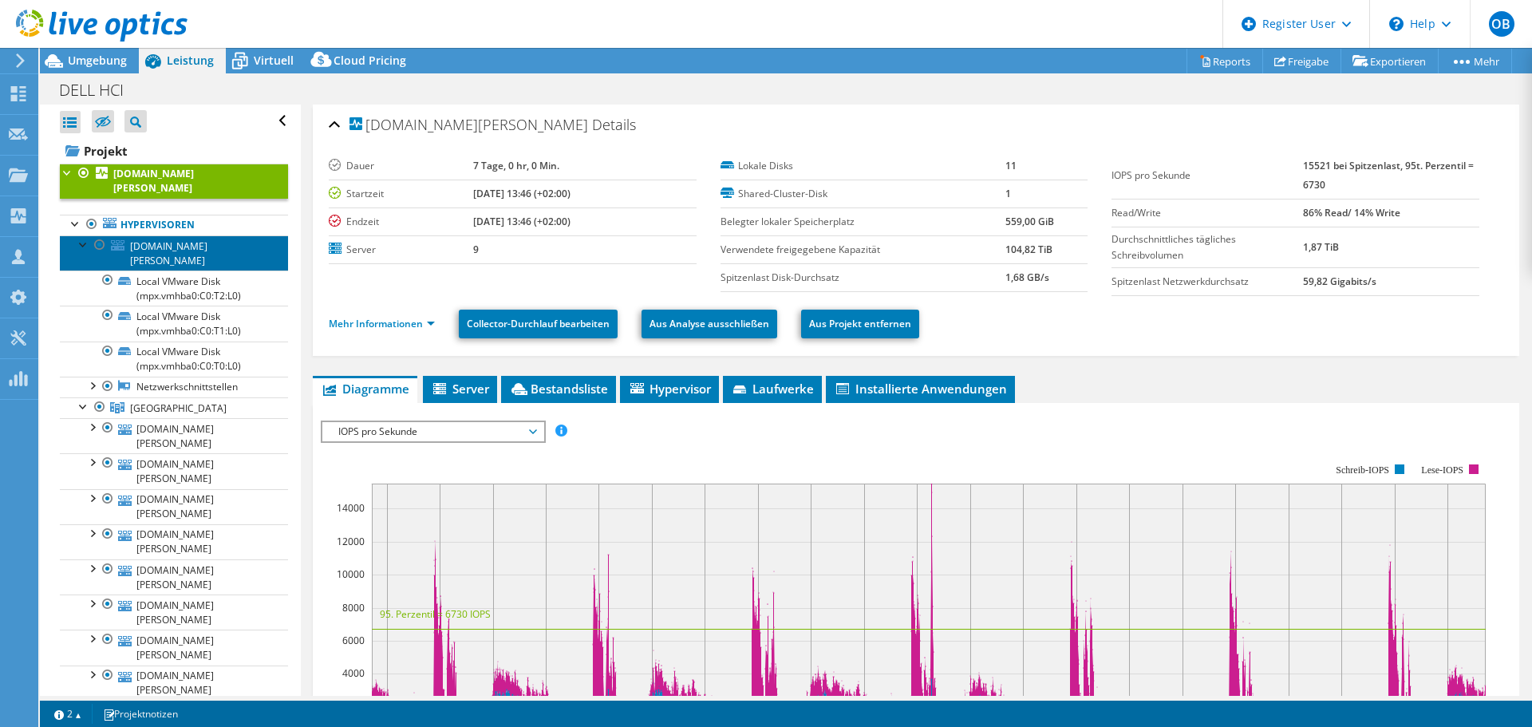
click at [171, 239] on span "[DOMAIN_NAME][PERSON_NAME]" at bounding box center [168, 253] width 77 height 28
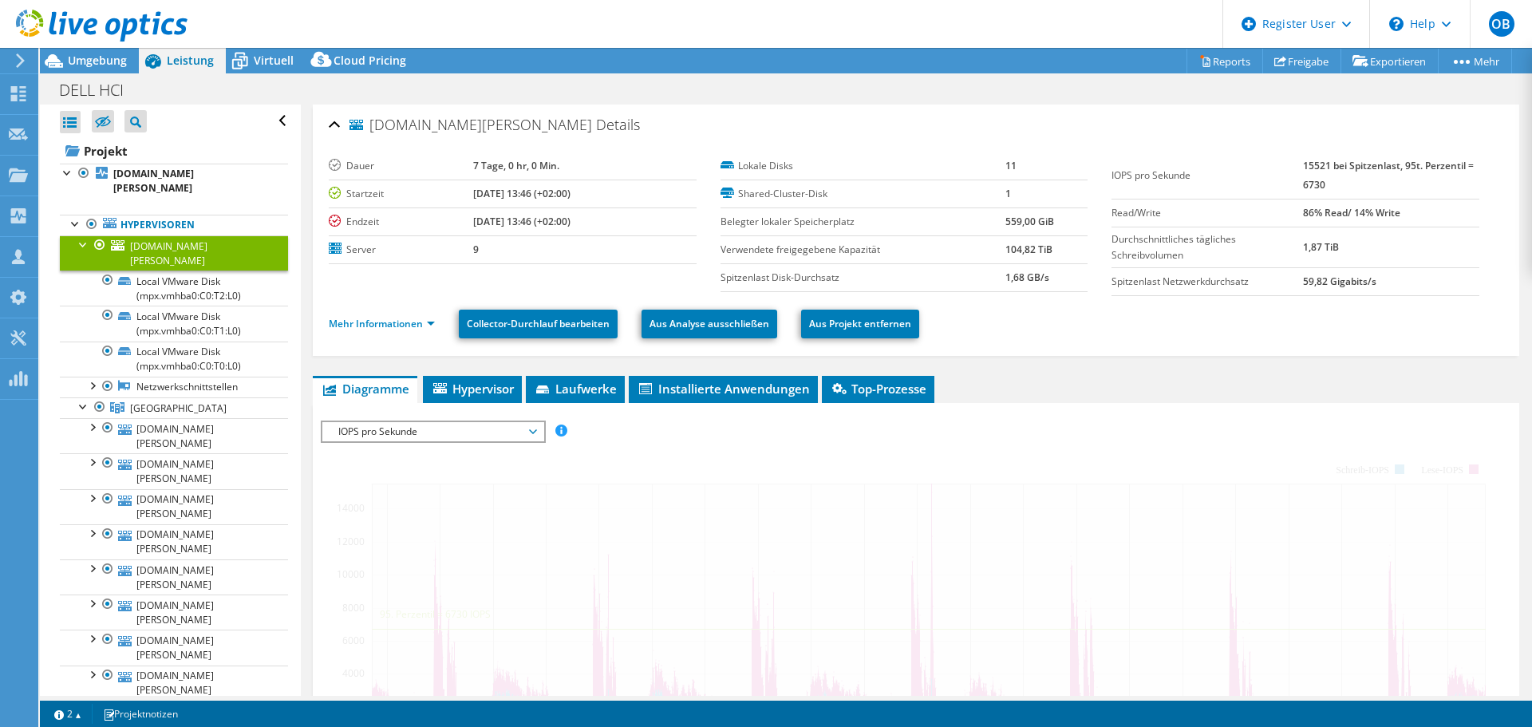
click at [85, 235] on div at bounding box center [84, 243] width 16 height 16
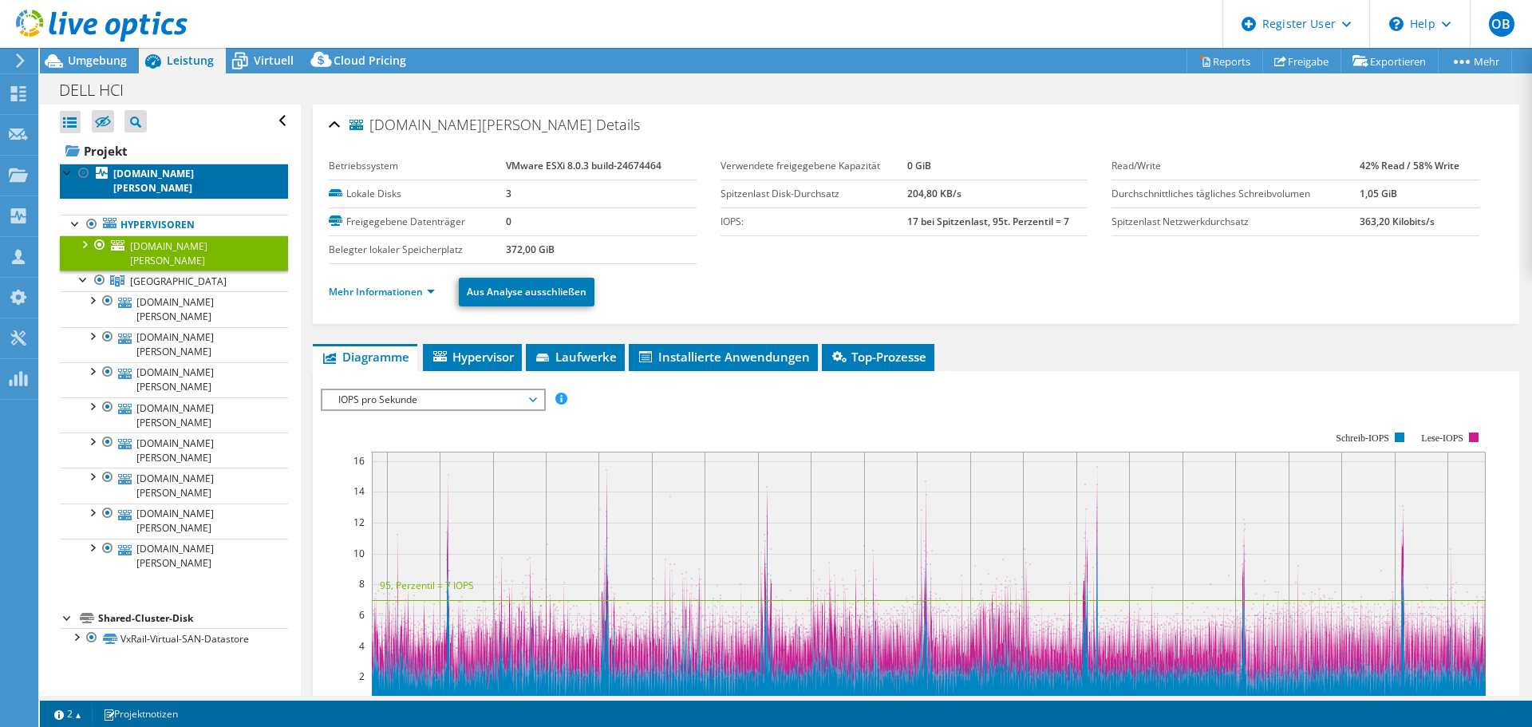
click at [159, 180] on b "[DOMAIN_NAME][PERSON_NAME]" at bounding box center [153, 181] width 81 height 28
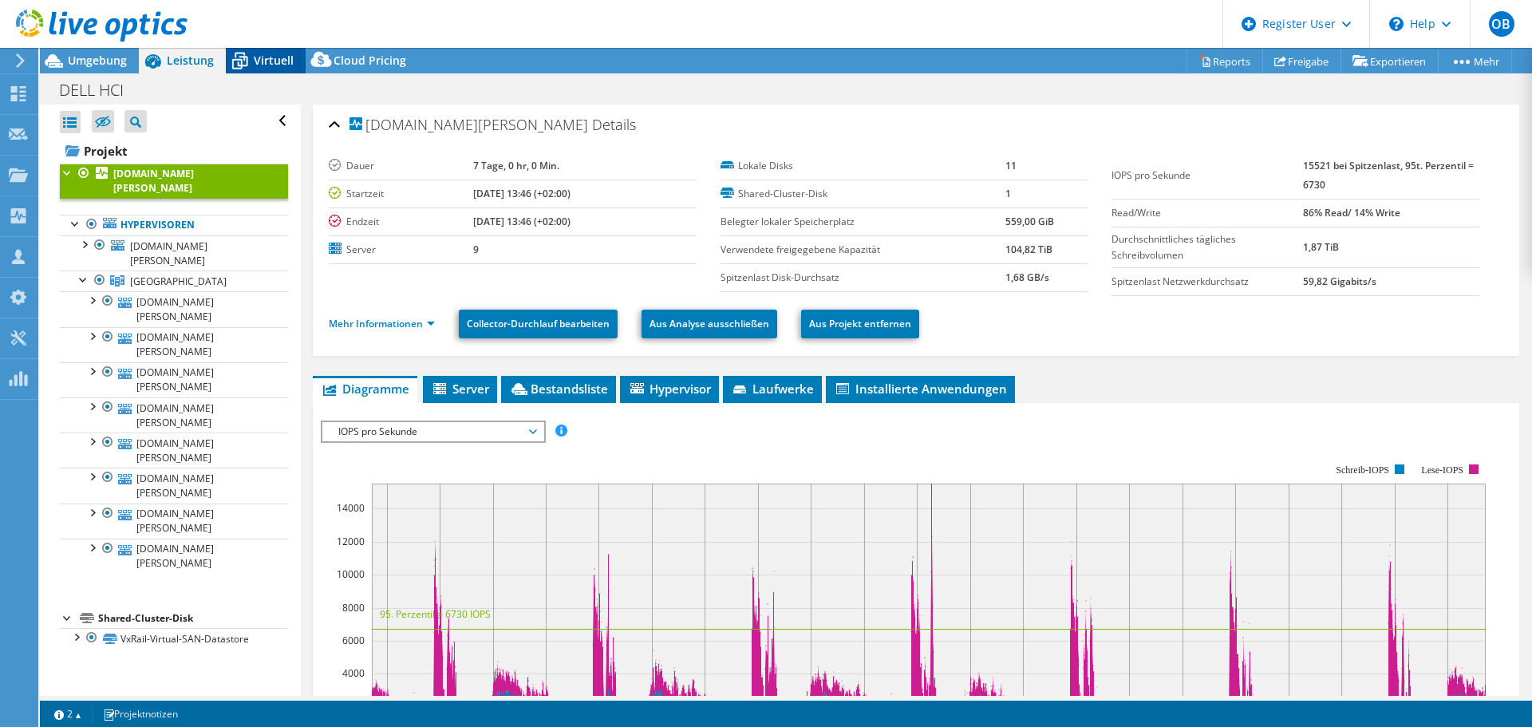
click at [259, 59] on span "Virtuell" at bounding box center [274, 60] width 40 height 15
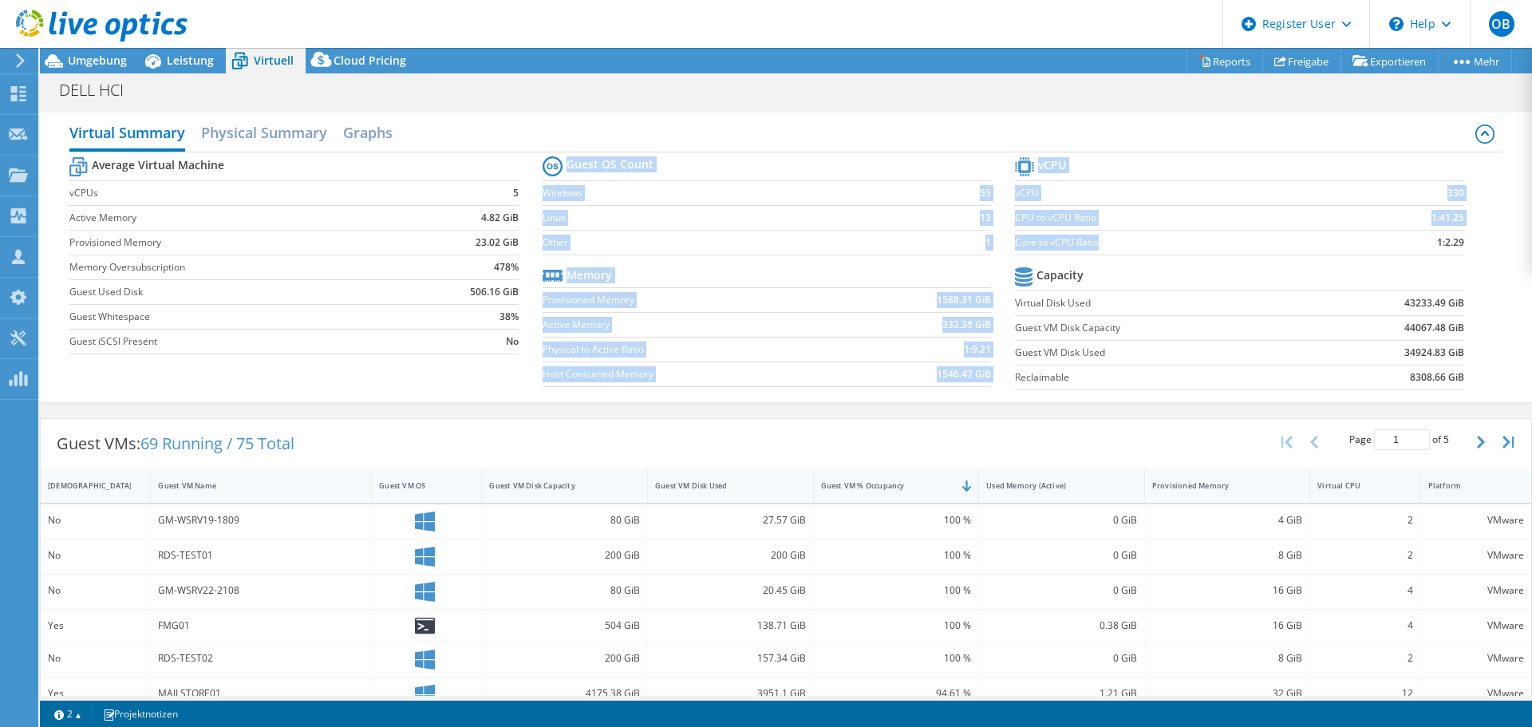
drag, startPoint x: 1006, startPoint y: 239, endPoint x: 1228, endPoint y: 247, distance: 222.0
click at [1226, 246] on div "Average Virtual Machine vCPUs 5 Active Memory 4.82 GiB Provisioned Memory 23.02…" at bounding box center [785, 275] width 1432 height 246
drag, startPoint x: 1233, startPoint y: 247, endPoint x: 1408, endPoint y: 240, distance: 175.7
click at [1234, 247] on label "Core to vCPU Ratio" at bounding box center [1180, 243] width 331 height 16
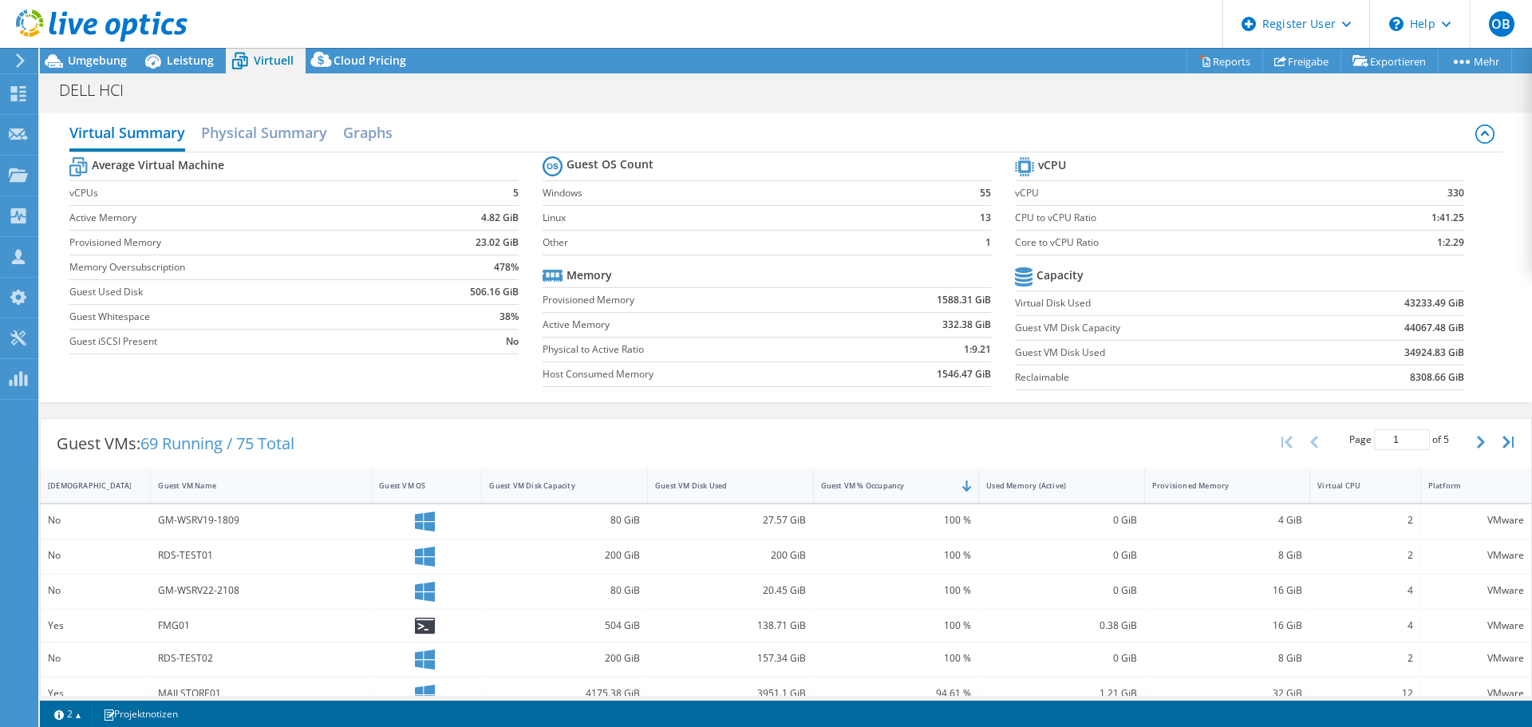
click at [1506, 235] on div "Virtual Summary Physical Summary Graphs Average Virtual Machine vCPUs 5 Active …" at bounding box center [786, 258] width 1492 height 290
drag, startPoint x: 1480, startPoint y: 236, endPoint x: 1249, endPoint y: 242, distance: 231.5
click at [1249, 242] on div "Average Virtual Machine vCPUs 5 Active Memory 4.82 GiB Provisioned Memory 23.02…" at bounding box center [785, 275] width 1432 height 246
click at [1249, 242] on label "Core to vCPU Ratio" at bounding box center [1180, 243] width 331 height 16
drag, startPoint x: 1452, startPoint y: 245, endPoint x: 1427, endPoint y: 240, distance: 26.0
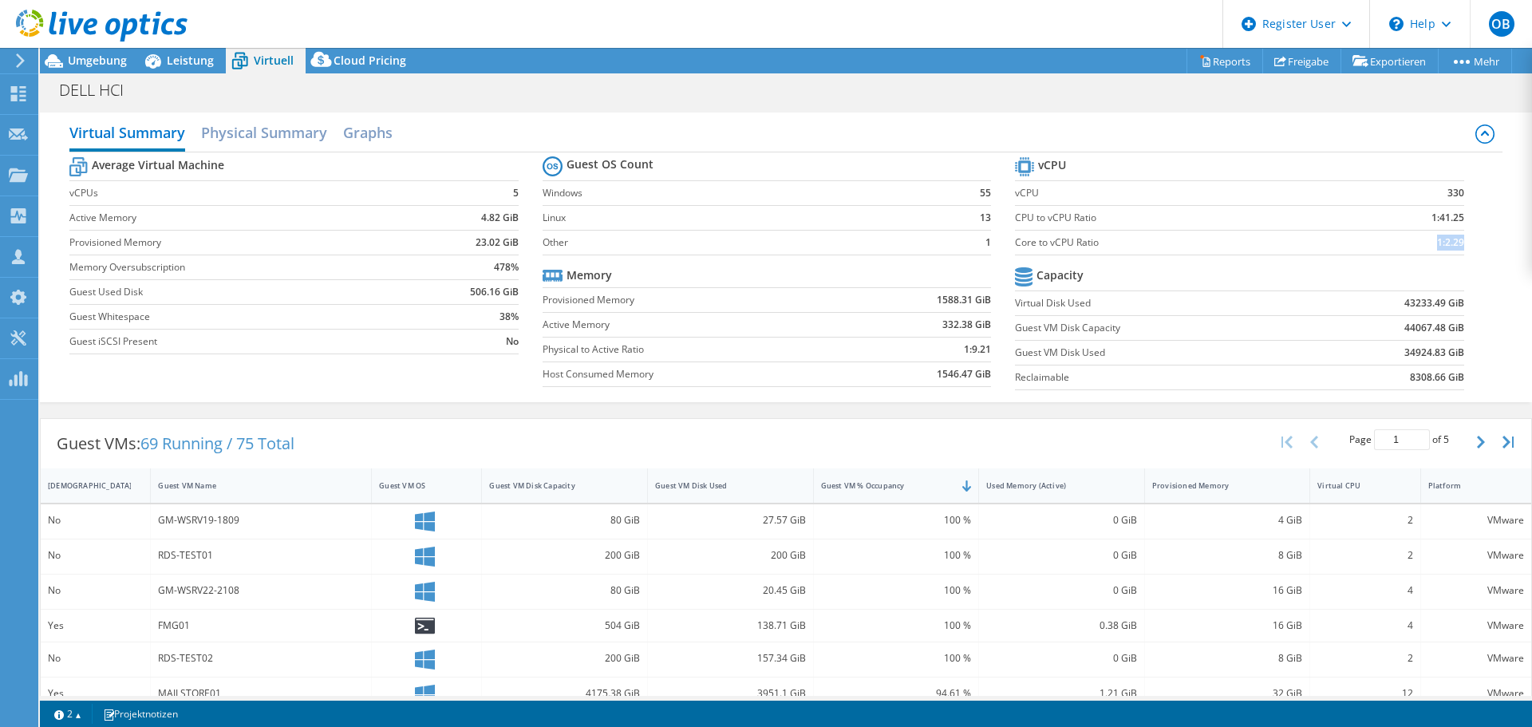
click at [1437, 240] on b "1:2.29" at bounding box center [1450, 243] width 27 height 16
click at [1236, 259] on section "vCPU vCPU 330 CPU to vCPU Ratio 1:41.25 Core to vCPU Ratio 1:2.29 Capacity Virt…" at bounding box center [1251, 275] width 472 height 245
click at [198, 64] on span "Leistung" at bounding box center [190, 60] width 47 height 15
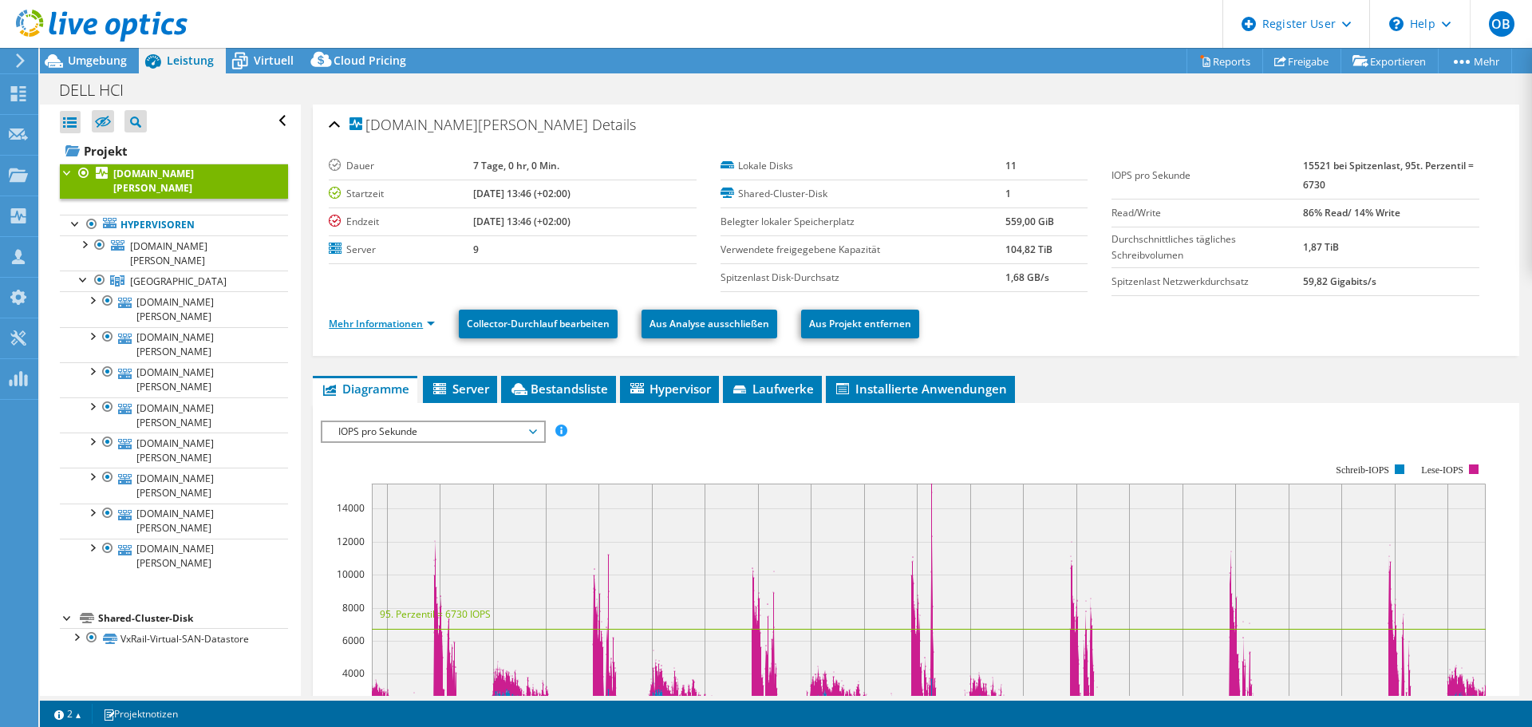
click at [396, 330] on link "Mehr Informationen" at bounding box center [382, 324] width 106 height 14
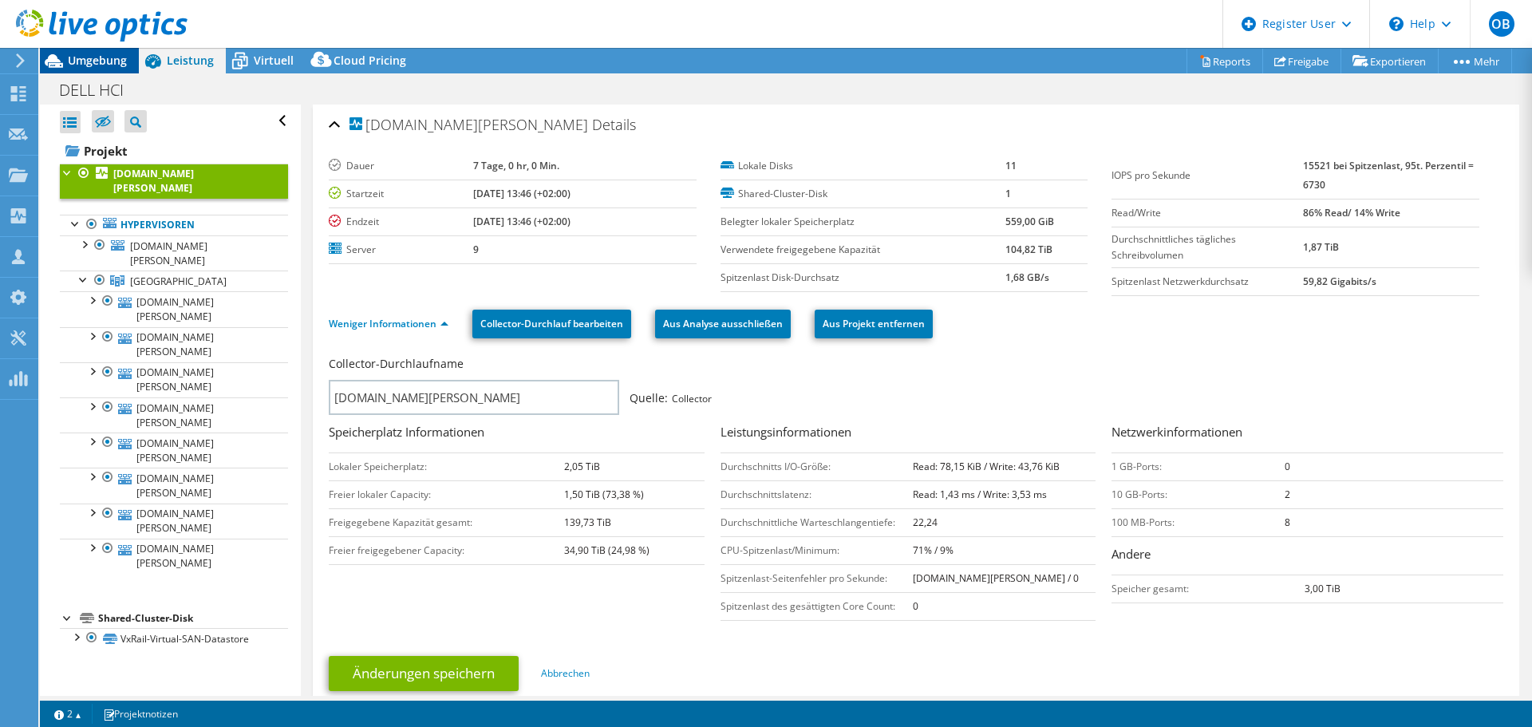
click at [109, 69] on div "Umgebung" at bounding box center [89, 61] width 99 height 26
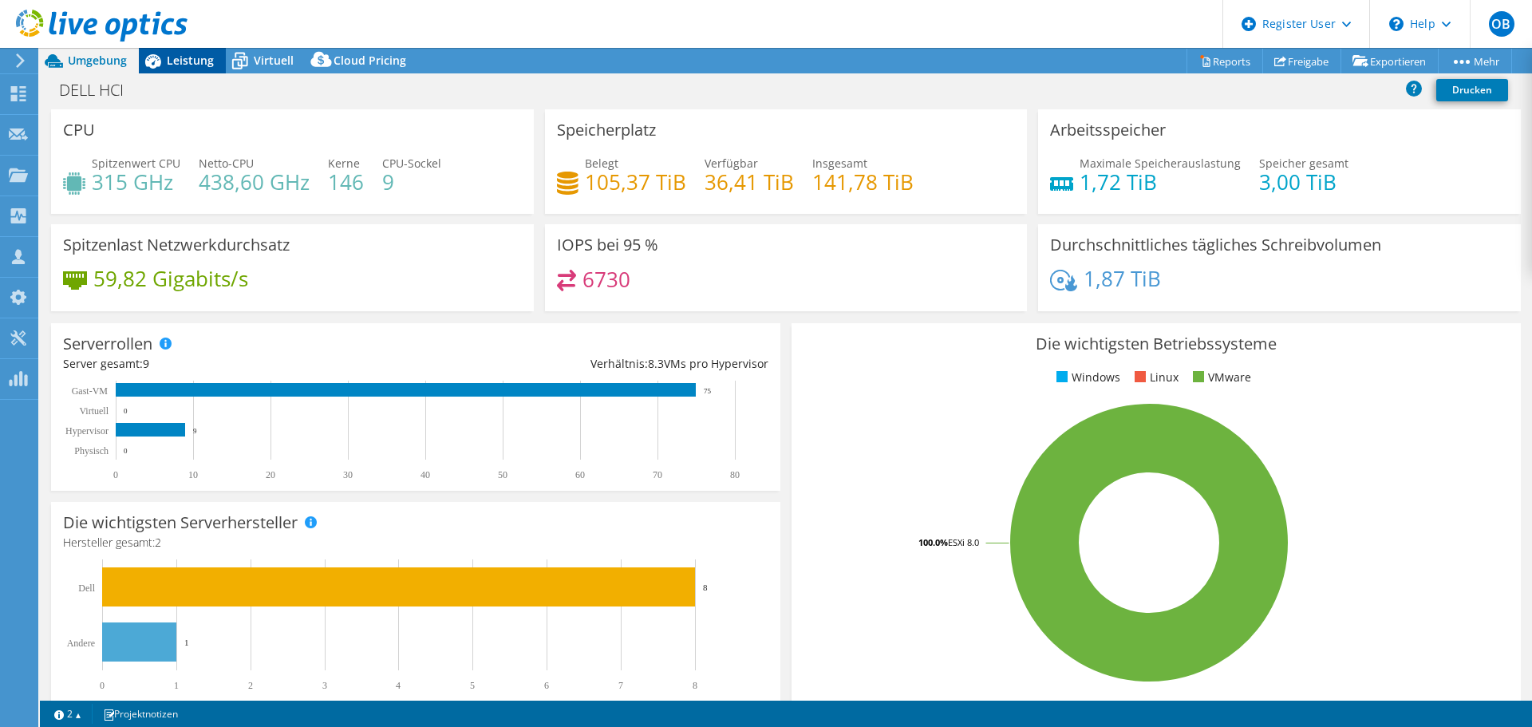
click at [182, 61] on span "Leistung" at bounding box center [190, 60] width 47 height 15
select select "USD"
